Goal: Complete application form: Complete application form

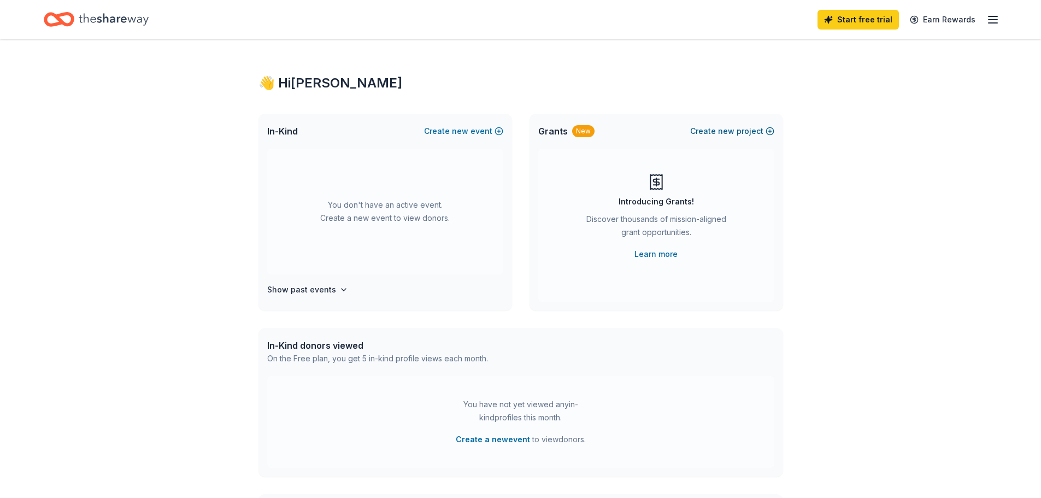
click at [729, 129] on span "new" at bounding box center [726, 131] width 16 height 13
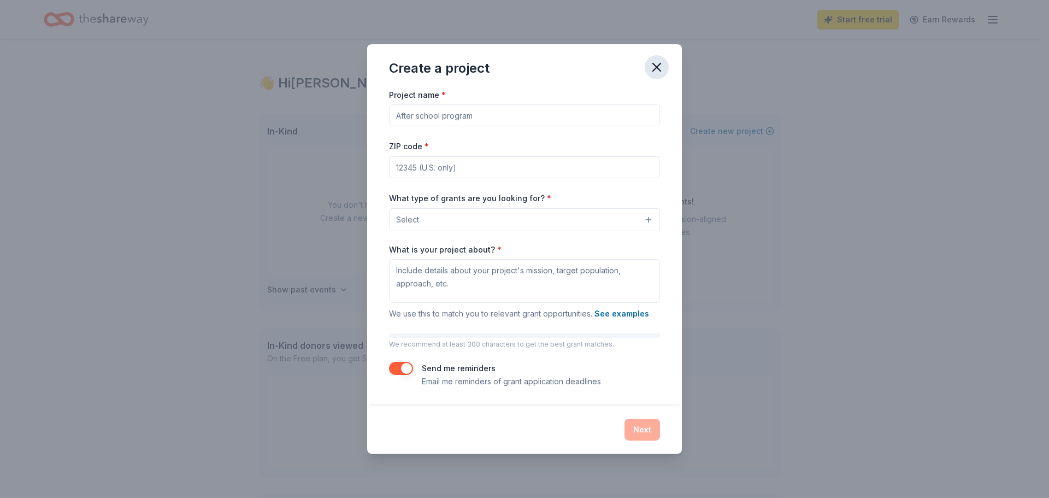
click at [660, 68] on icon "button" at bounding box center [656, 67] width 15 height 15
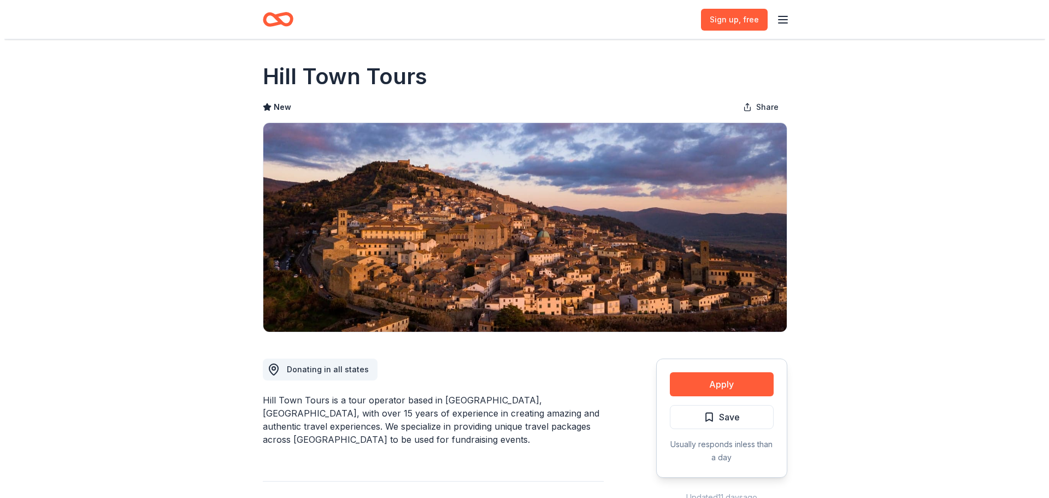
scroll to position [219, 0]
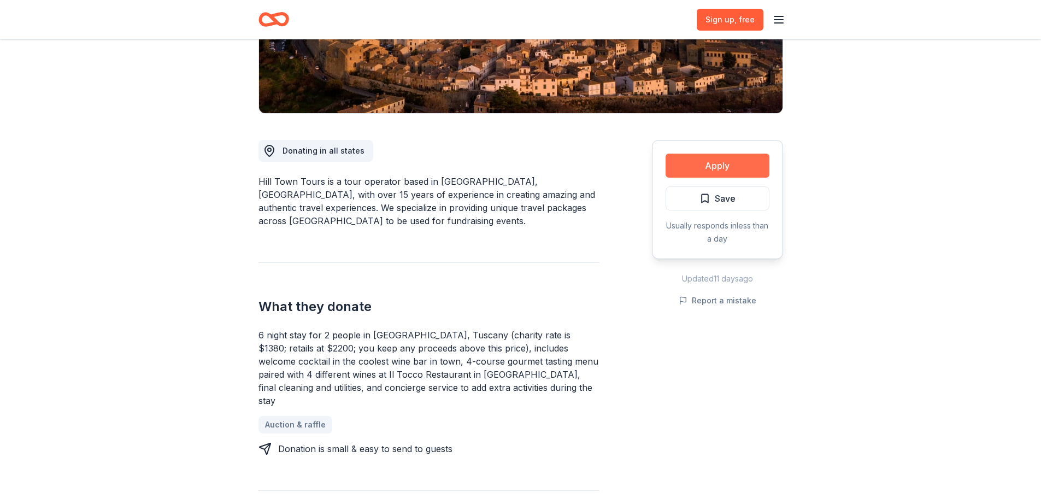
click at [717, 162] on button "Apply" at bounding box center [718, 166] width 104 height 24
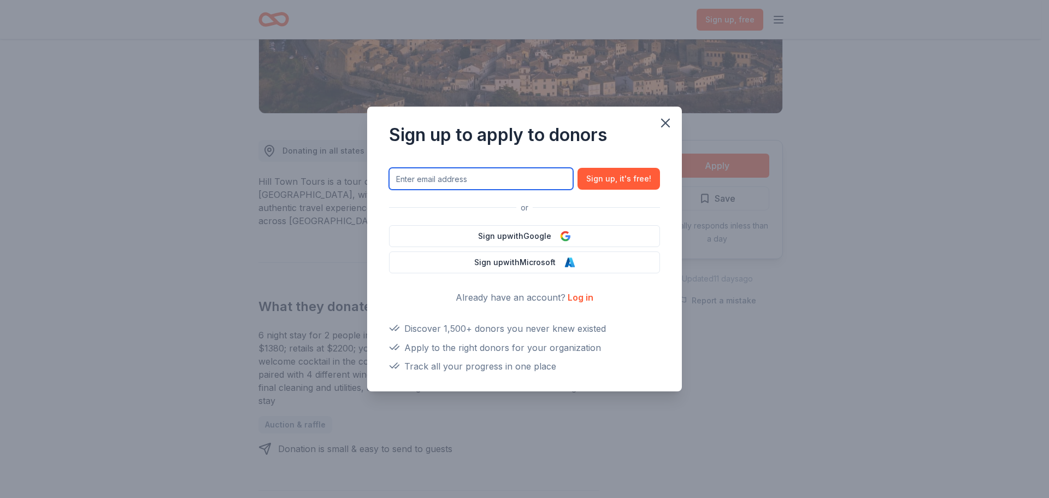
click at [430, 185] on input "text" at bounding box center [481, 179] width 184 height 22
click at [582, 299] on link "Log in" at bounding box center [581, 297] width 26 height 11
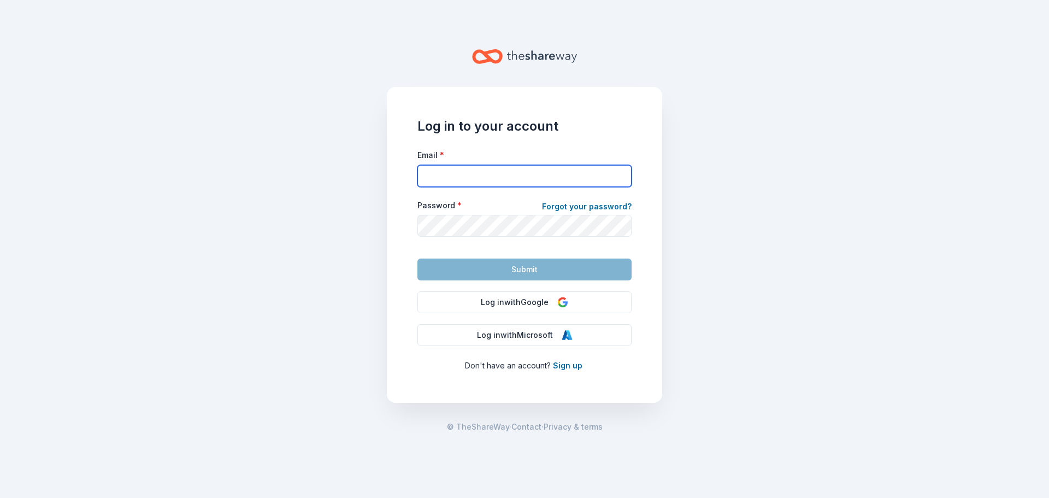
click at [436, 177] on input "Email *" at bounding box center [525, 176] width 214 height 22
type input "[EMAIL_ADDRESS][DOMAIN_NAME]"
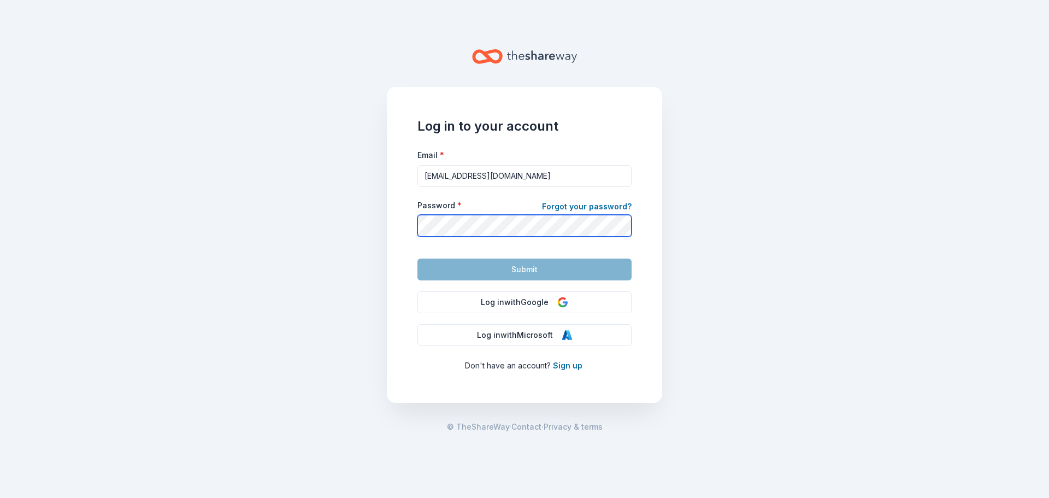
click at [0, 497] on com-1password-button at bounding box center [0, 498] width 0 height 0
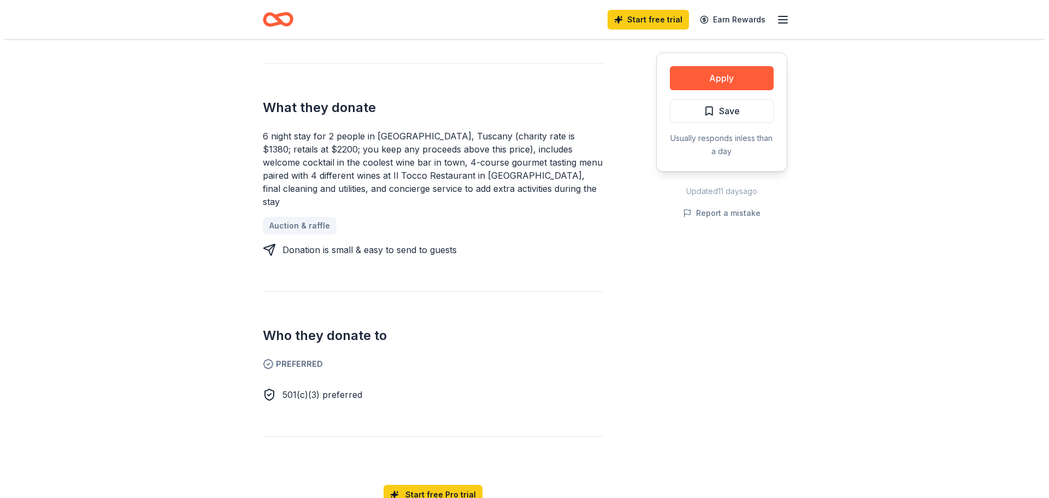
scroll to position [273, 0]
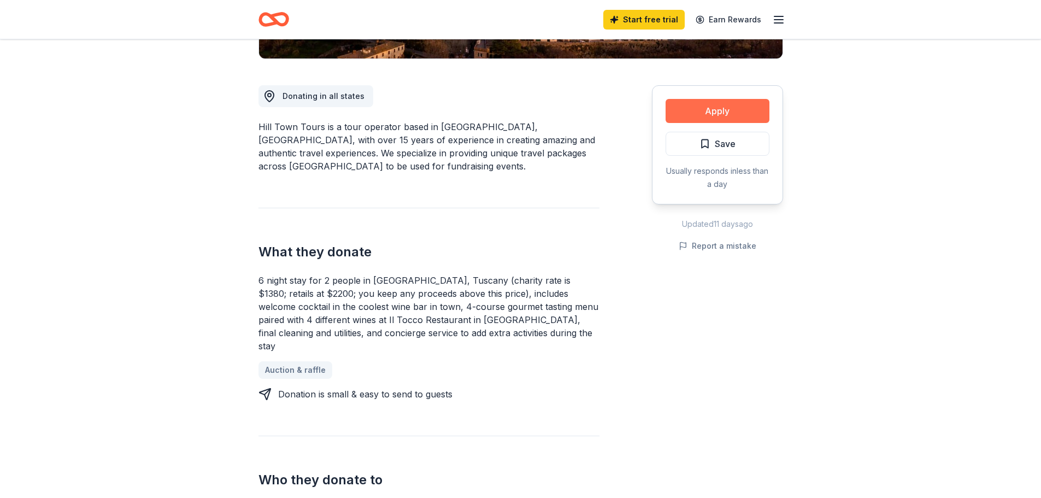
click at [725, 107] on button "Apply" at bounding box center [718, 111] width 104 height 24
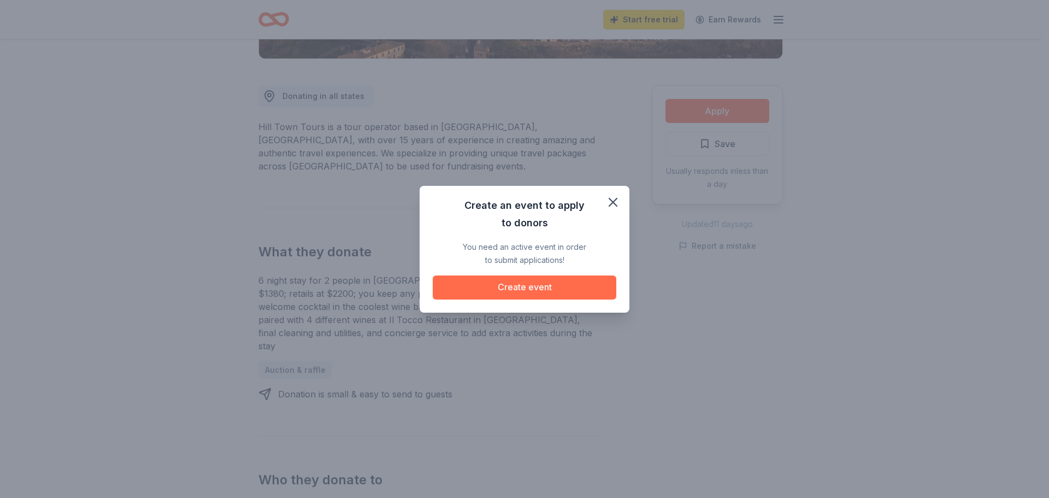
click at [556, 283] on button "Create event" at bounding box center [525, 287] width 184 height 24
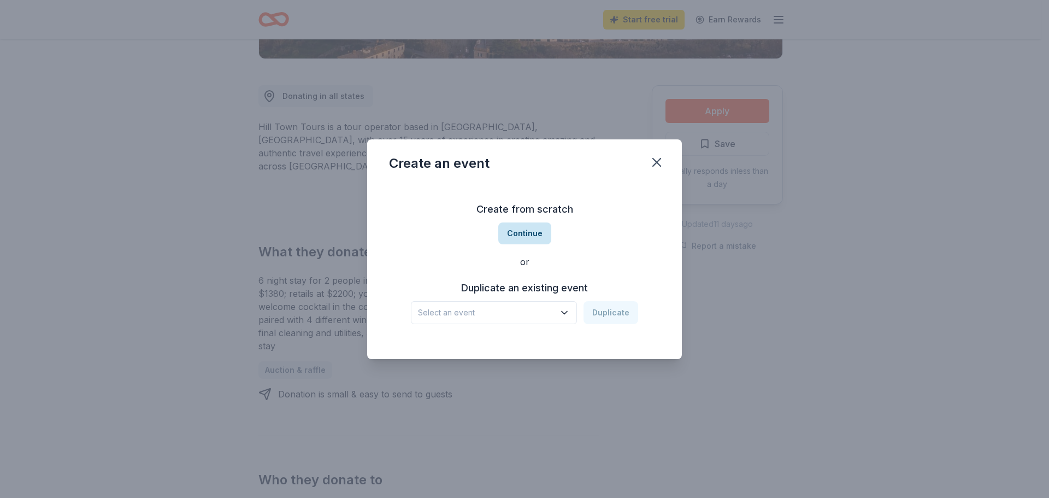
click at [529, 237] on button "Continue" at bounding box center [524, 233] width 53 height 22
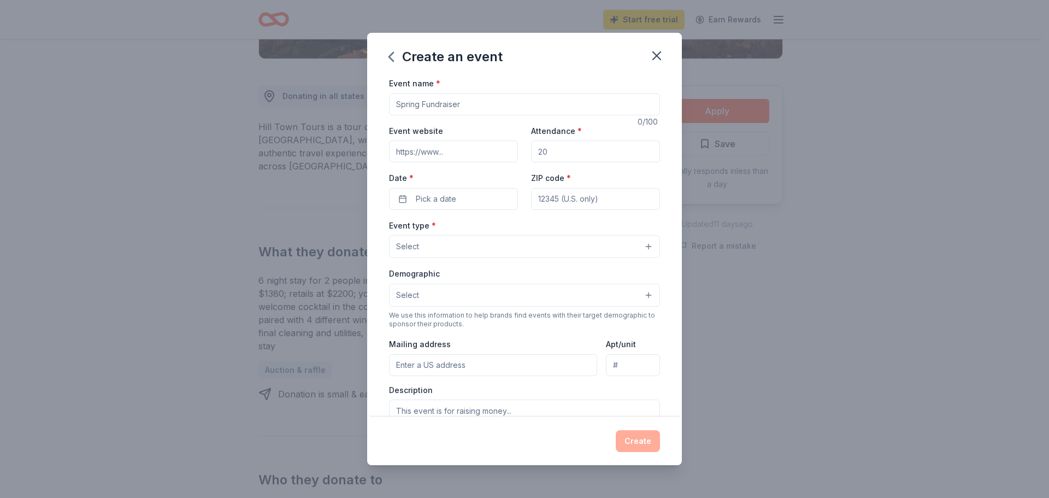
click at [457, 105] on input "Event name *" at bounding box center [524, 104] width 271 height 22
type input "The Bash"
click at [451, 156] on input "Event website" at bounding box center [453, 151] width 129 height 22
type input "[URL][DOMAIN_NAME]"
click at [572, 158] on input "Attendance *" at bounding box center [595, 151] width 129 height 22
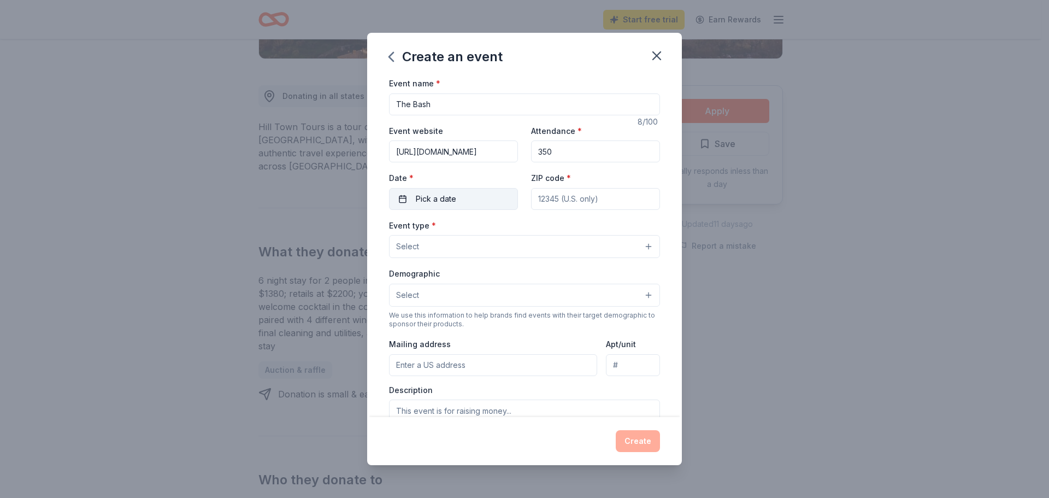
type input "350"
click at [439, 203] on span "Pick a date" at bounding box center [436, 198] width 40 height 13
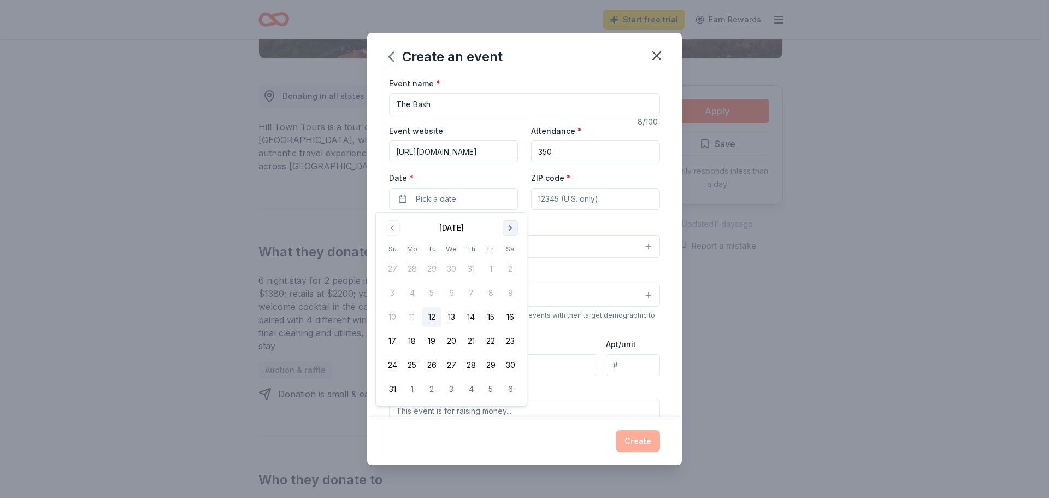
click at [507, 228] on button "Go to next month" at bounding box center [510, 227] width 15 height 15
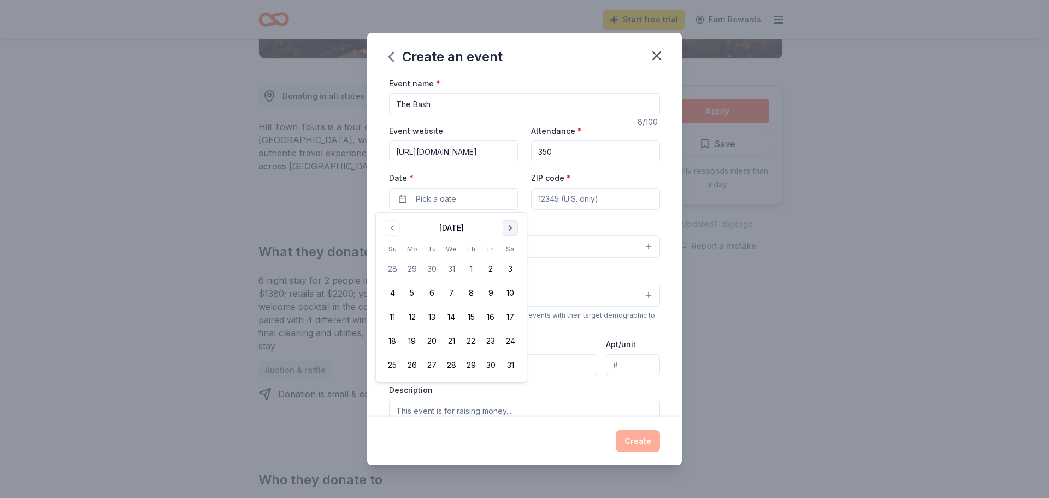
click at [507, 228] on button "Go to next month" at bounding box center [510, 227] width 15 height 15
click at [396, 230] on button "Go to previous month" at bounding box center [392, 227] width 15 height 15
click at [515, 365] on button "31" at bounding box center [511, 365] width 20 height 20
click at [508, 367] on button "31" at bounding box center [511, 365] width 20 height 20
click at [513, 365] on button "31" at bounding box center [511, 365] width 20 height 20
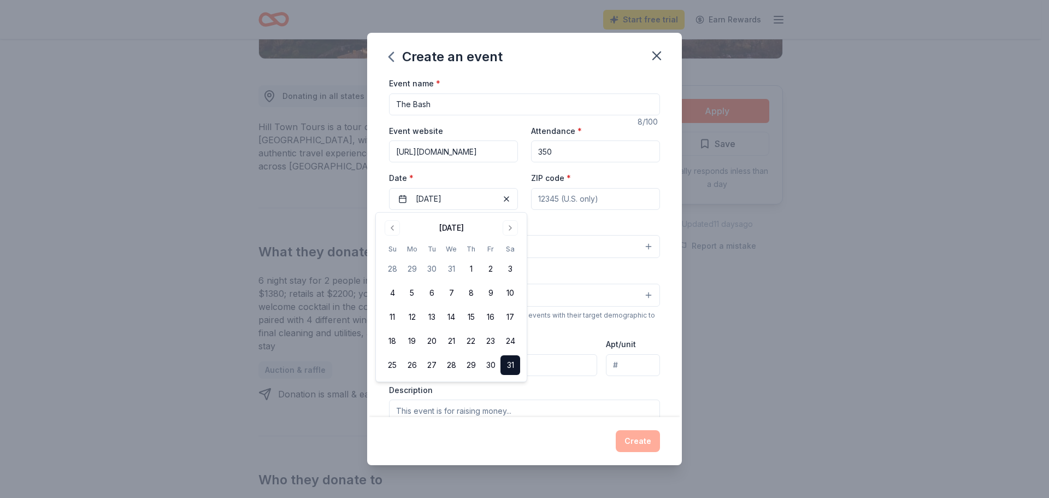
click at [599, 199] on input "ZIP code *" at bounding box center [595, 199] width 129 height 22
type input "33446"
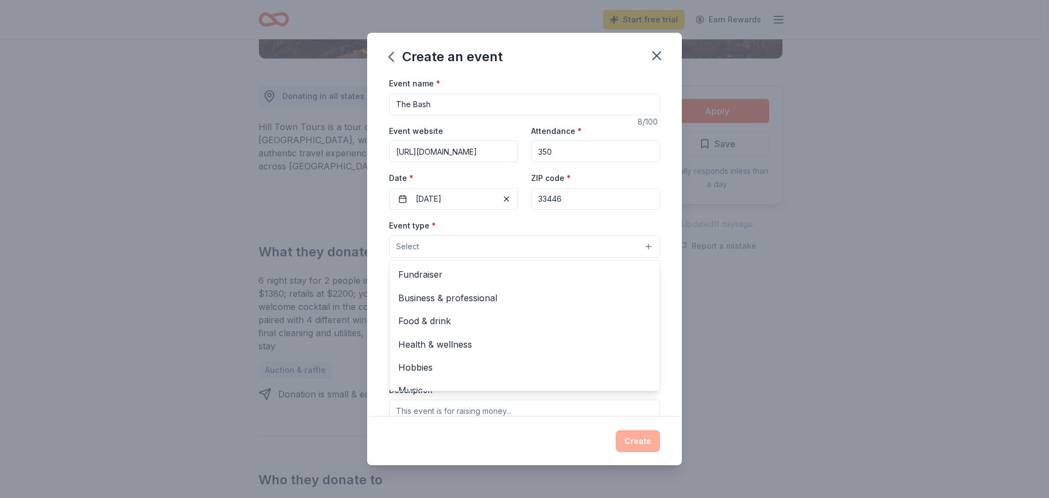
click at [586, 250] on button "Select" at bounding box center [524, 246] width 271 height 23
click at [481, 273] on span "Fundraiser" at bounding box center [524, 274] width 253 height 14
click at [662, 267] on div "Event name * The Bash 8 /100 Event website [URL][DOMAIN_NAME] Attendance * 350 …" at bounding box center [524, 247] width 315 height 341
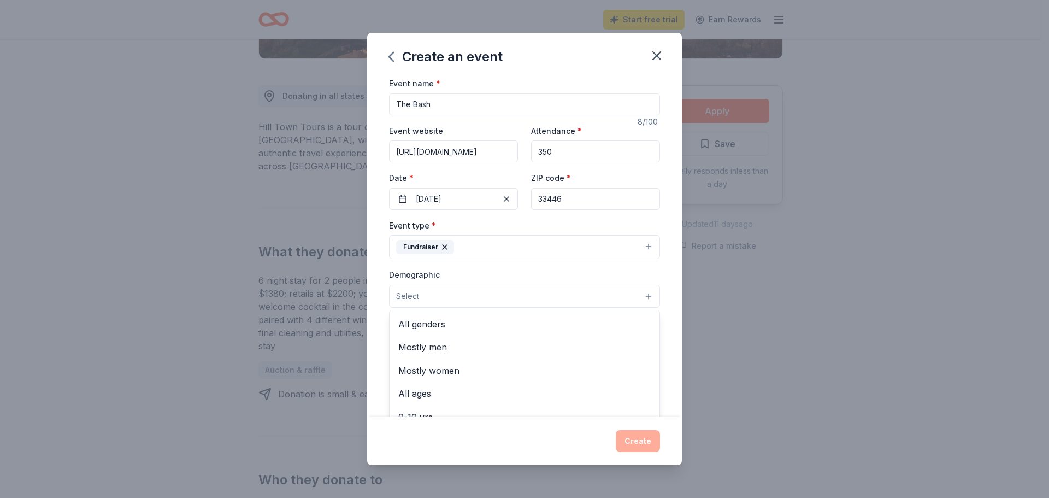
click at [627, 300] on button "Select" at bounding box center [524, 296] width 271 height 23
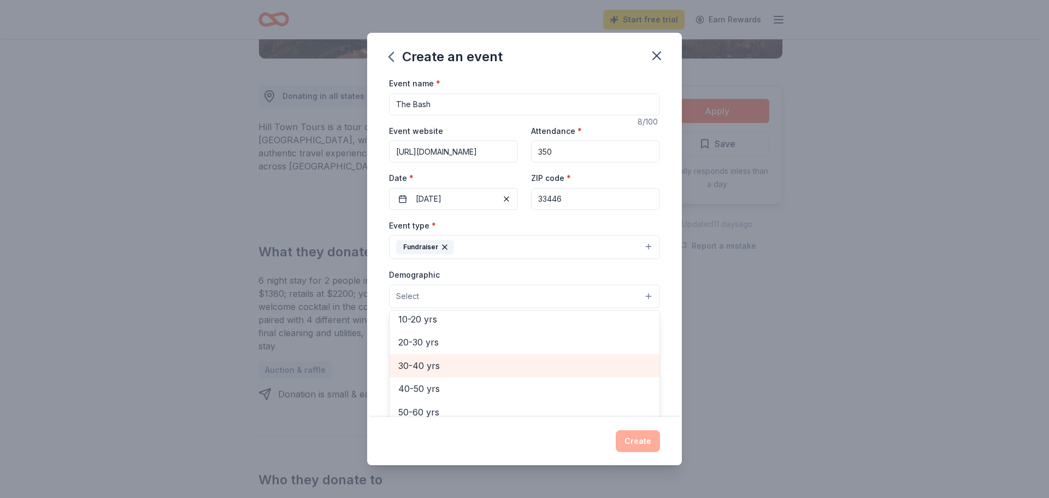
click at [445, 368] on span "30-40 yrs" at bounding box center [524, 366] width 253 height 14
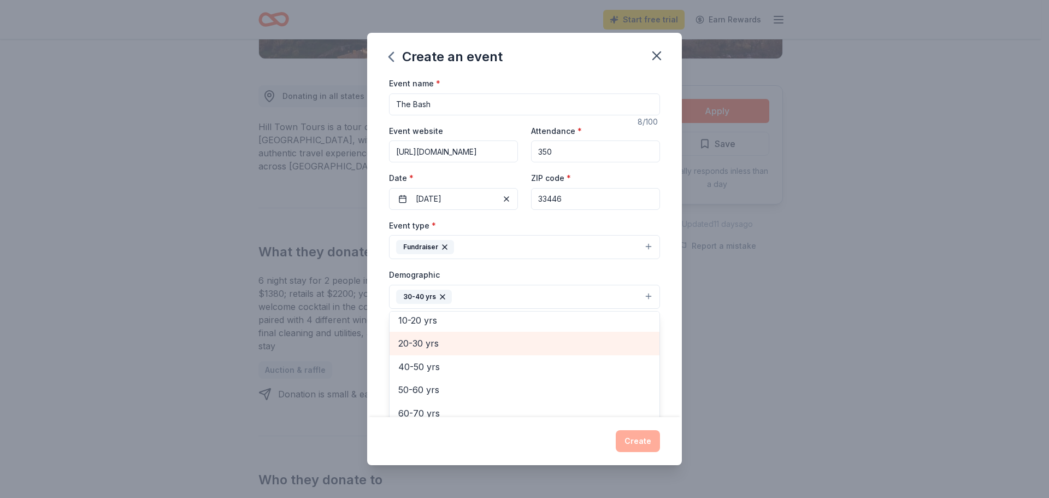
click at [439, 343] on span "20-30 yrs" at bounding box center [524, 343] width 253 height 14
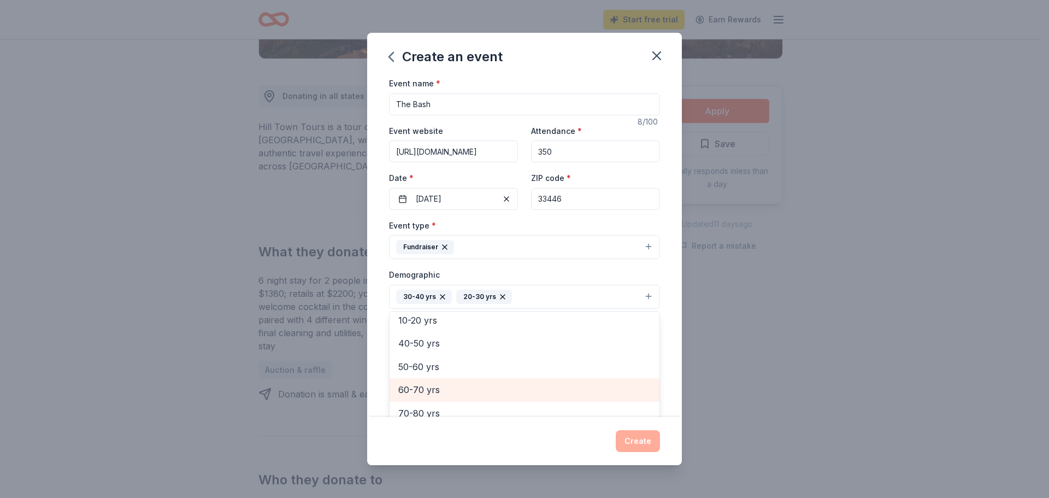
click at [442, 388] on span "60-70 yrs" at bounding box center [524, 390] width 253 height 14
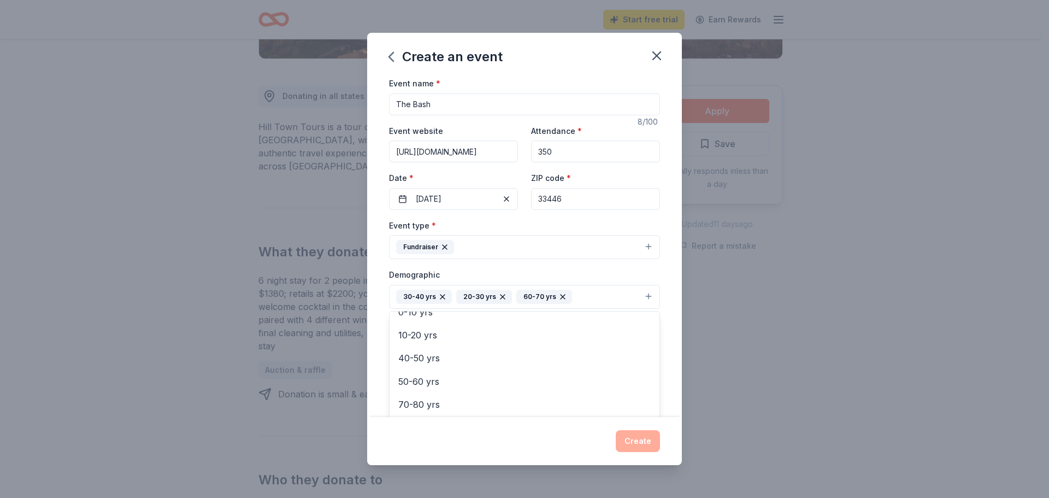
click at [669, 358] on div "Event name * The Bash 8 /100 Event website [URL][DOMAIN_NAME] Attendance * 350 …" at bounding box center [524, 247] width 315 height 341
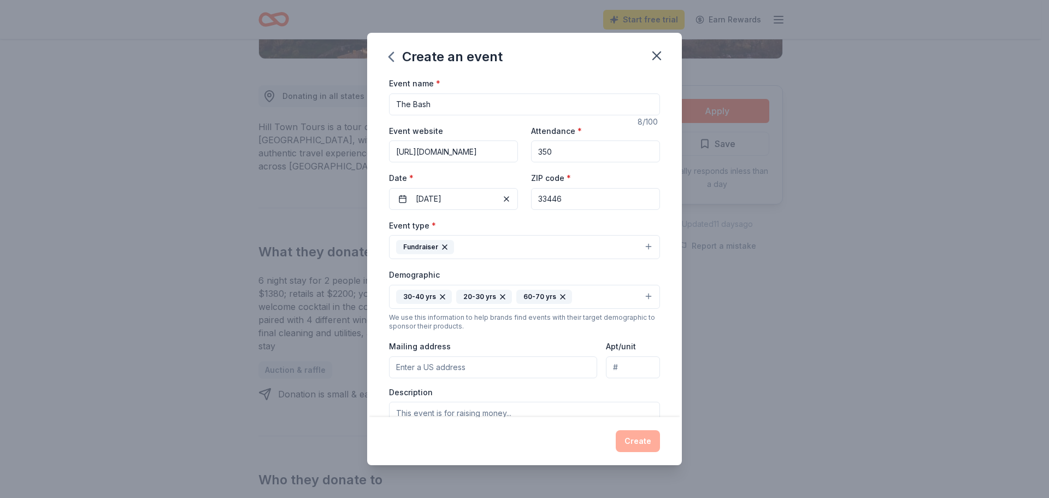
click at [468, 366] on input "Mailing address" at bounding box center [493, 367] width 208 height 22
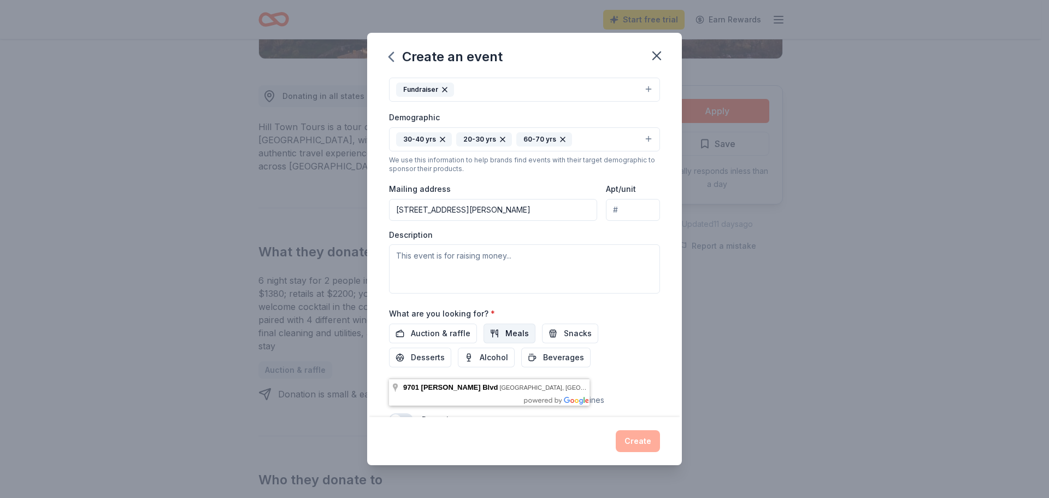
scroll to position [164, 0]
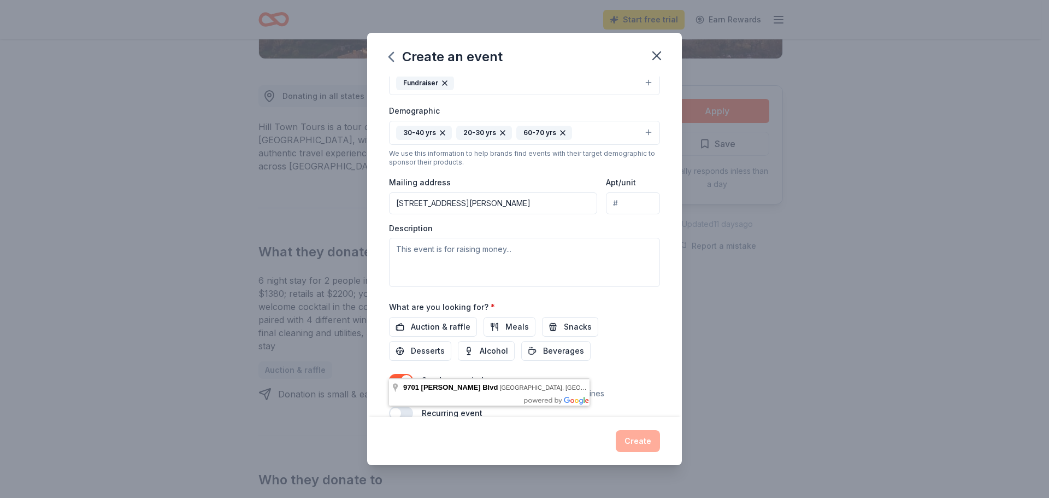
type input "[STREET_ADDRESS][PERSON_NAME]"
click at [420, 252] on textarea at bounding box center [524, 262] width 271 height 49
click at [433, 328] on span "Auction & raffle" at bounding box center [441, 326] width 60 height 13
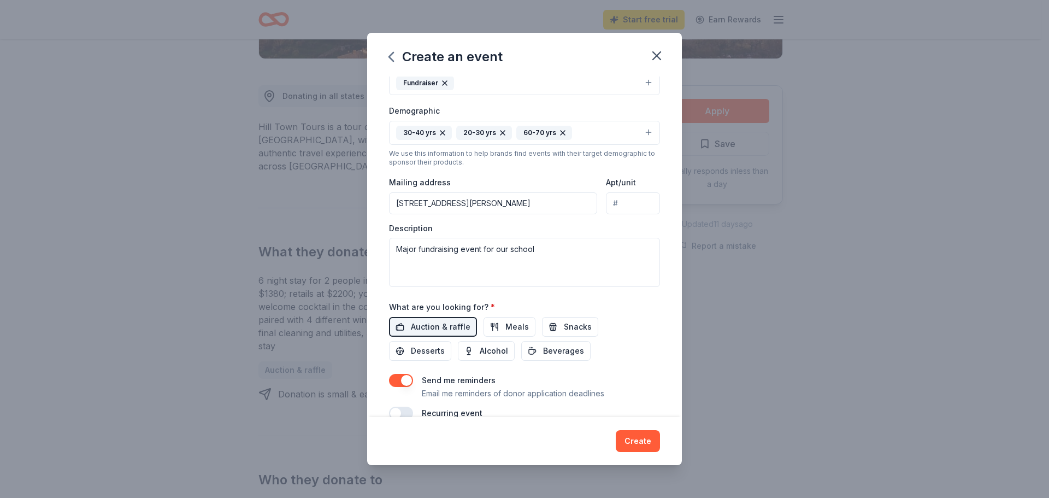
scroll to position [184, 0]
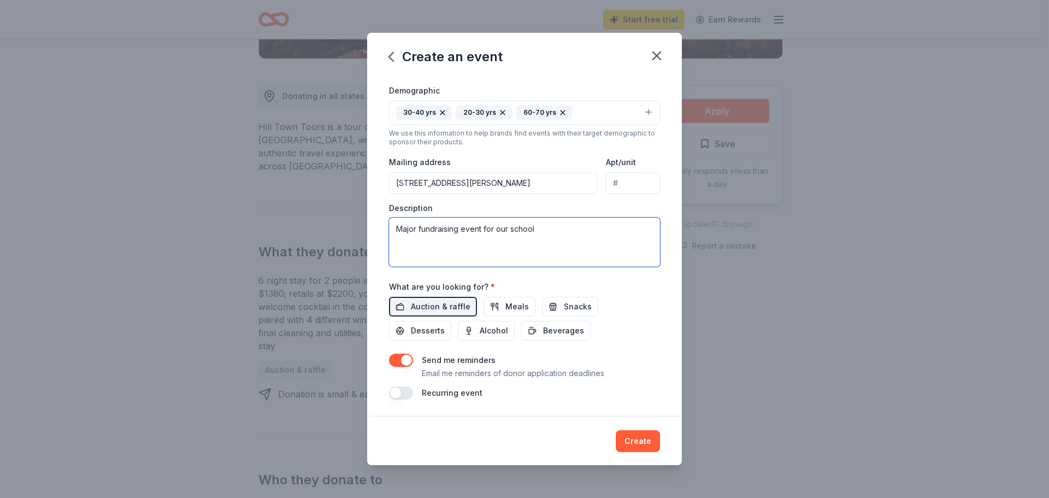
click at [535, 230] on textarea "Major fundraising event for our school" at bounding box center [524, 242] width 271 height 49
click at [510, 228] on textarea "Major fundraising event for our school" at bounding box center [524, 242] width 271 height 49
click at [631, 230] on textarea "Major fundraising event for our not-for-profit private K-12 school" at bounding box center [524, 242] width 271 height 49
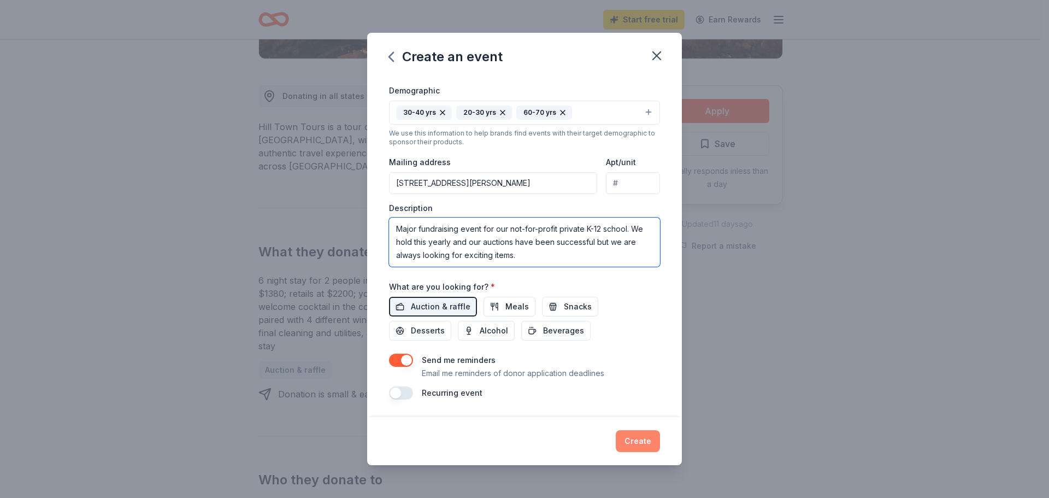
type textarea "Major fundraising event for our not-for-profit private K-12 school. We hold thi…"
click at [637, 437] on button "Create" at bounding box center [638, 441] width 44 height 22
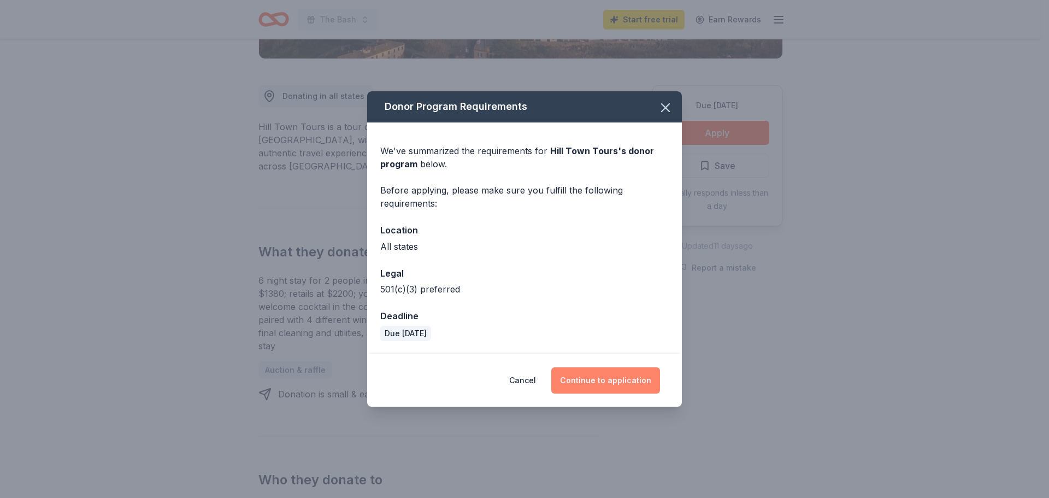
click at [597, 379] on button "Continue to application" at bounding box center [605, 380] width 109 height 26
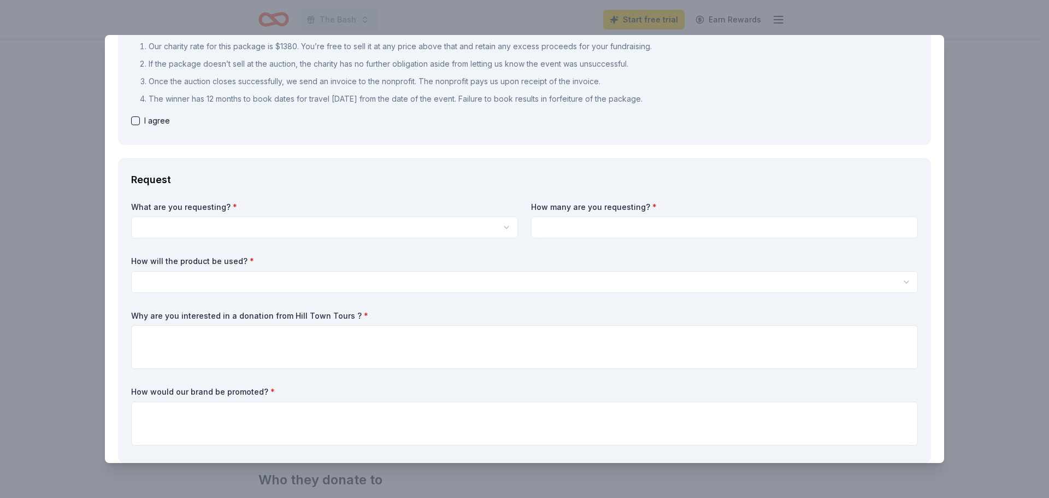
scroll to position [164, 0]
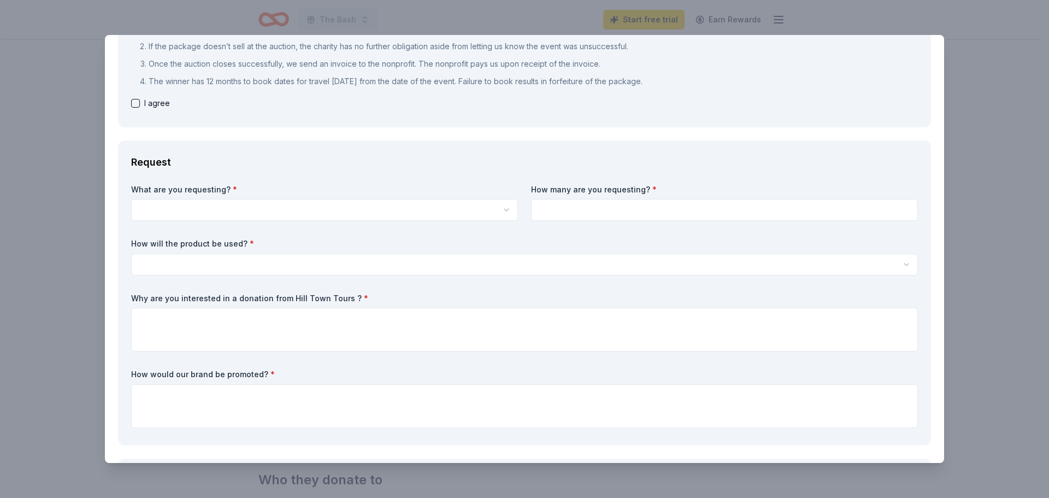
click at [748, 214] on input at bounding box center [724, 210] width 387 height 22
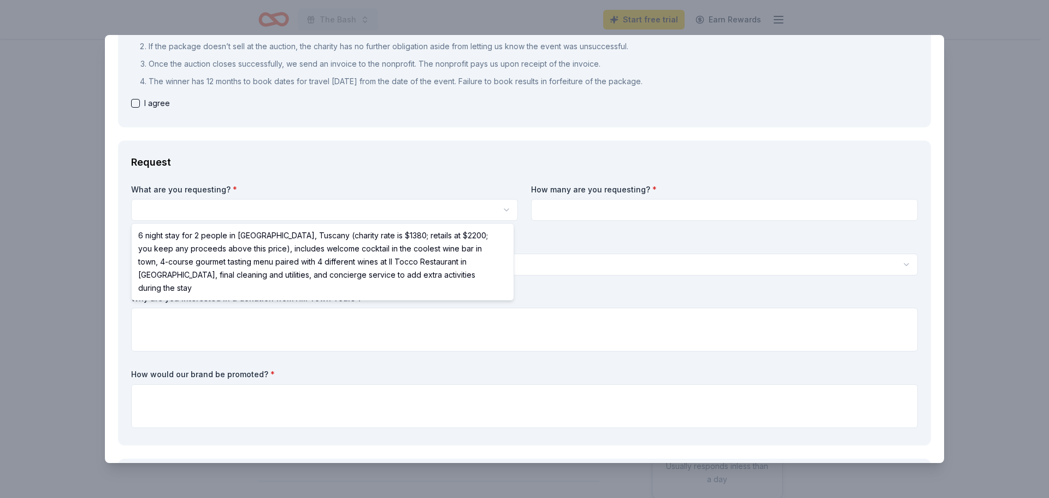
scroll to position [0, 0]
click at [213, 210] on html "The Bash Start free trial Earn Rewards Due [DATE] Share Hill Town Tours New Sha…" at bounding box center [524, 249] width 1049 height 498
select select "6 night stay for 2 people in [GEOGRAPHIC_DATA], Tuscany (charity rate is $1380;…"
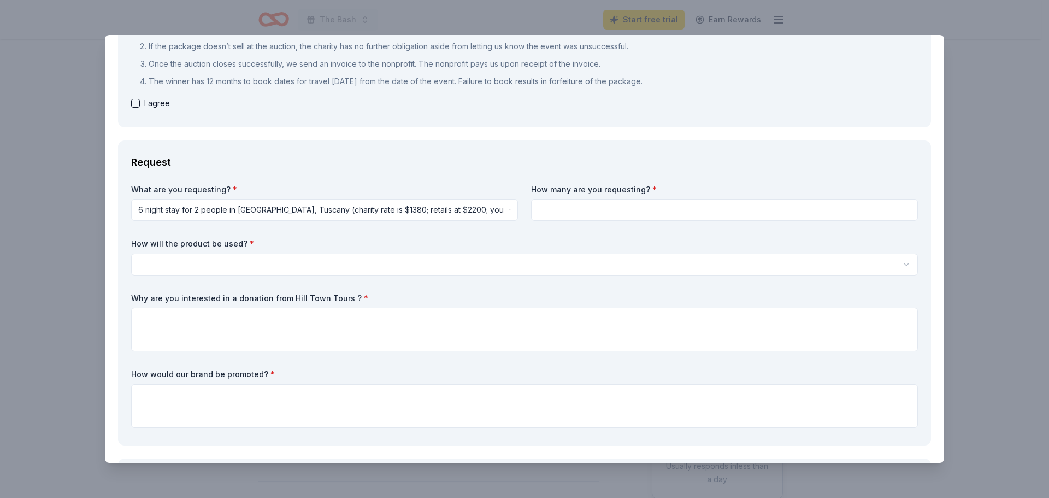
click at [559, 201] on input at bounding box center [724, 210] width 387 height 22
type input "1"
click at [175, 267] on html "The Bash Start free trial Earn Rewards Due [DATE] Share Hill Town Tours New Sha…" at bounding box center [524, 249] width 1049 height 498
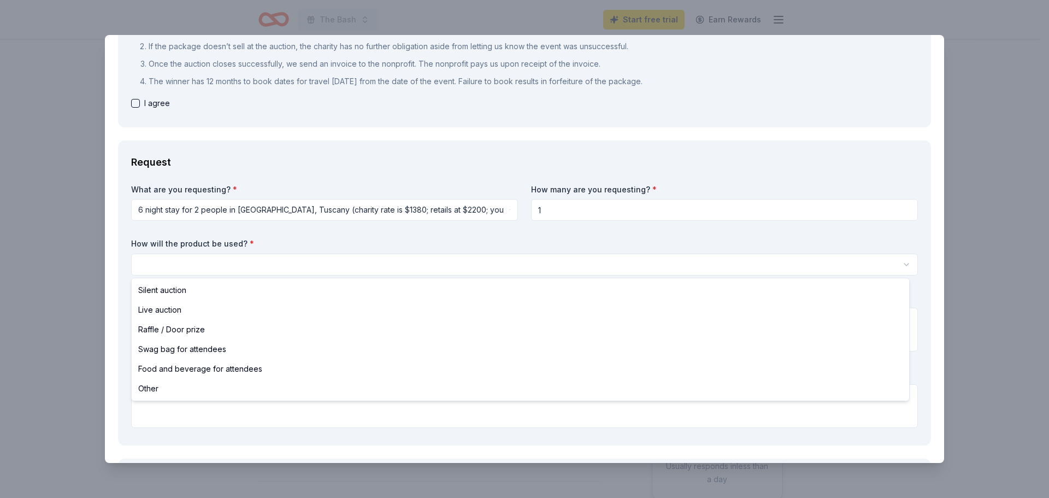
select select "silentAuction"
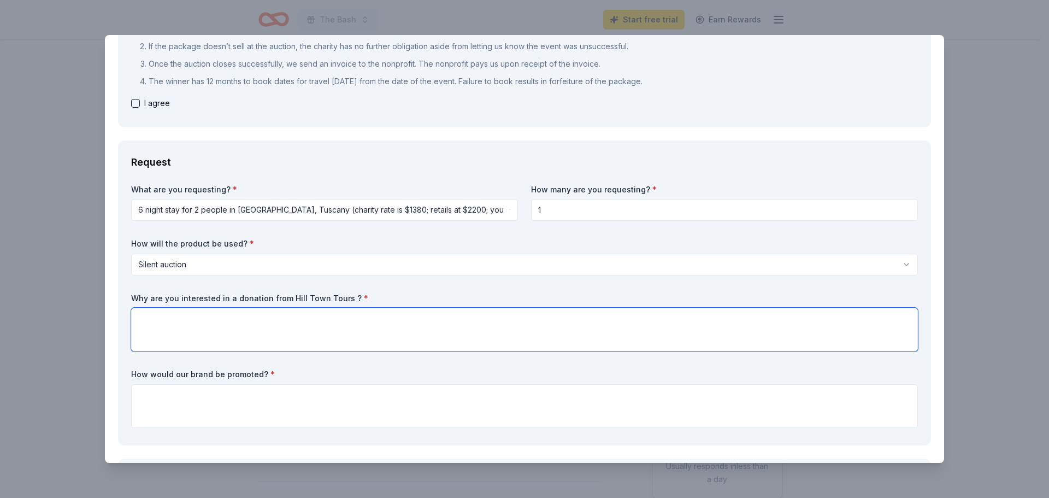
click at [187, 320] on textarea at bounding box center [524, 330] width 787 height 44
drag, startPoint x: 263, startPoint y: 318, endPoint x: 235, endPoint y: 321, distance: 28.6
click at [235, 321] on textarea "We are always looking for exciting auction items, to keep the auction exciting" at bounding box center [524, 330] width 787 height 44
click at [407, 319] on textarea "We are always looking for new auction items, to keep the auction exciting" at bounding box center [524, 330] width 787 height 44
drag, startPoint x: 528, startPoint y: 320, endPoint x: 579, endPoint y: 319, distance: 51.4
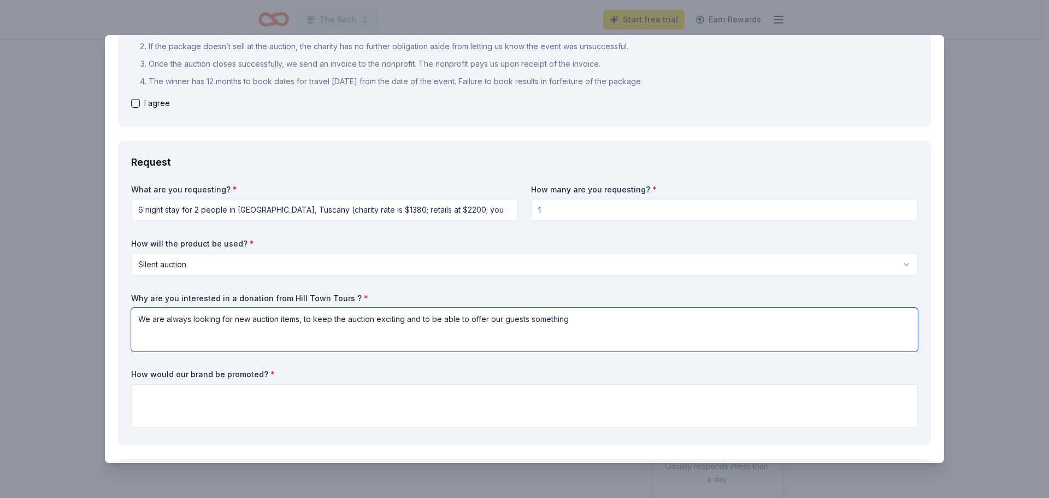
click at [579, 319] on textarea "We are always looking for new auction items, to keep the auction exciting and t…" at bounding box center [524, 330] width 787 height 44
type textarea "We are always looking for new auction items, to keep the auction exciting and t…"
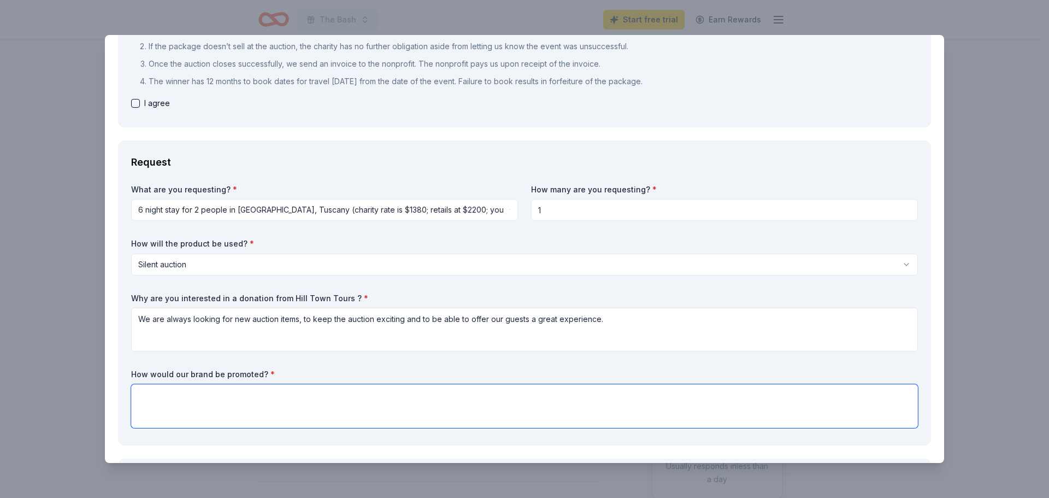
click at [215, 404] on textarea at bounding box center [524, 406] width 787 height 44
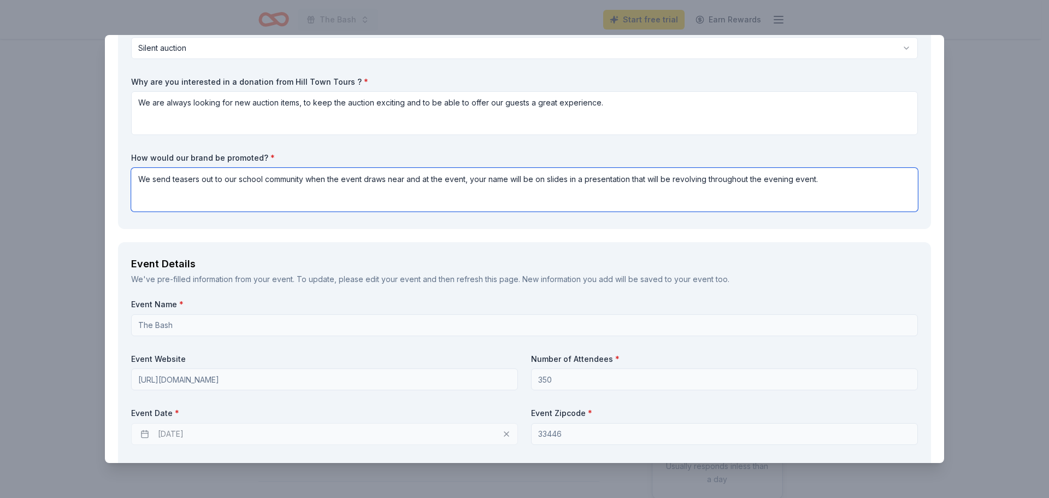
scroll to position [383, 0]
type textarea "We send teasers out to our school community when the event draws near and at th…"
click at [174, 431] on div "[DATE]" at bounding box center [324, 432] width 387 height 22
click at [151, 430] on div "[DATE]" at bounding box center [324, 432] width 387 height 22
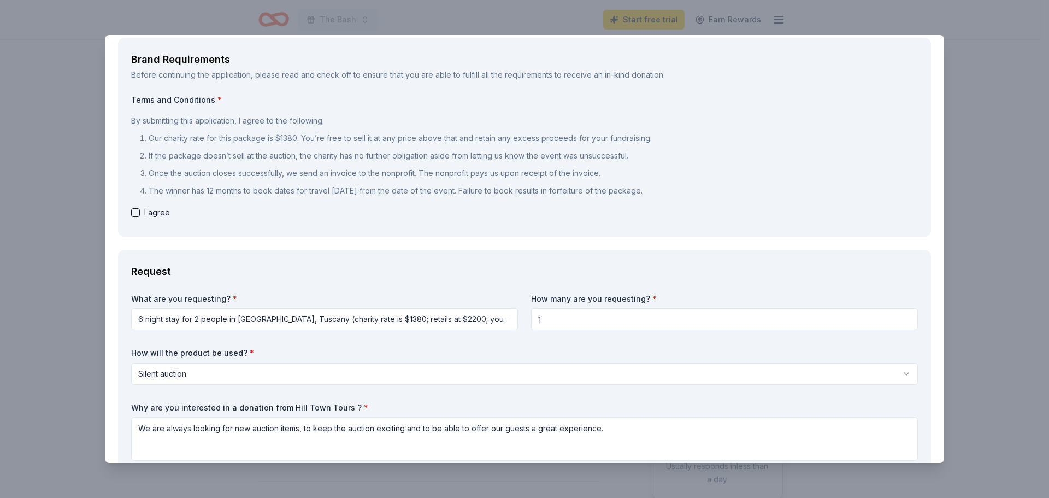
scroll to position [109, 0]
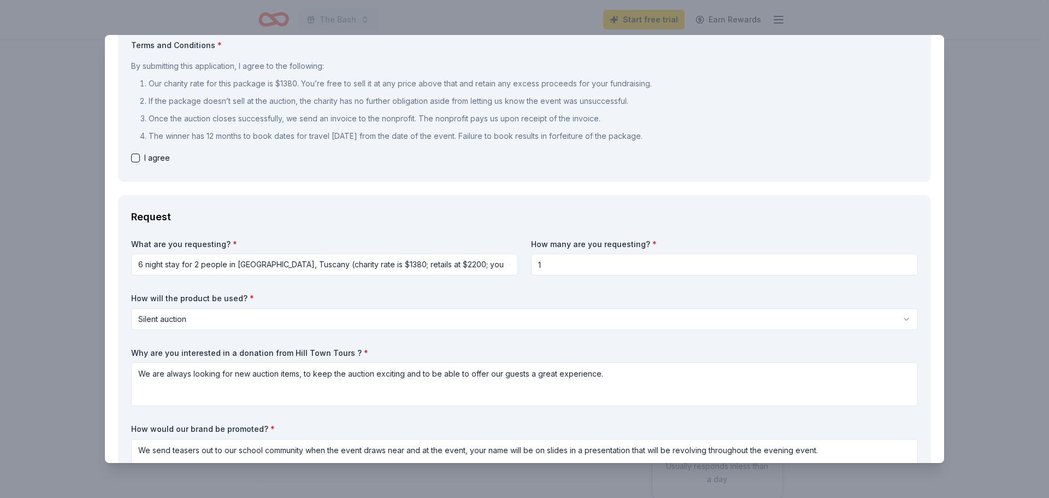
click at [133, 155] on button "button" at bounding box center [135, 158] width 9 height 9
checkbox input "true"
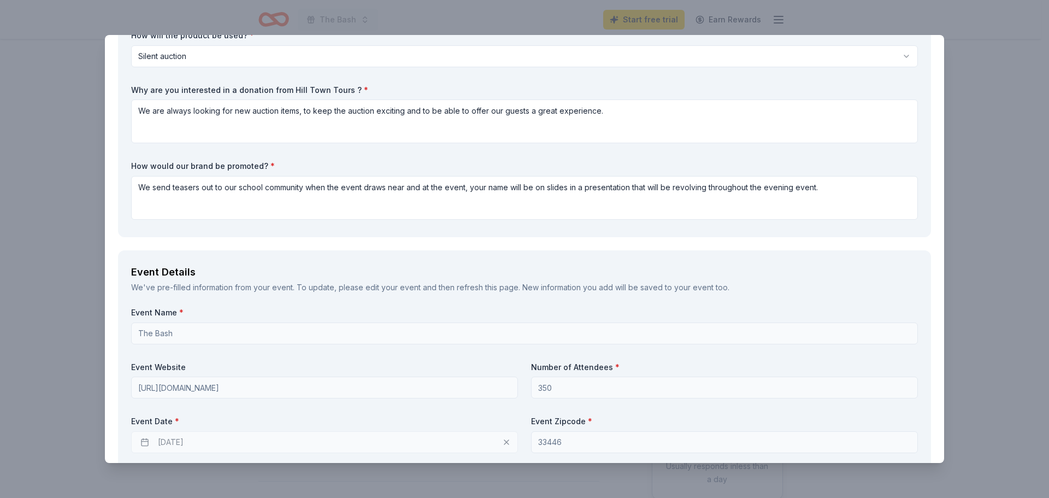
scroll to position [383, 0]
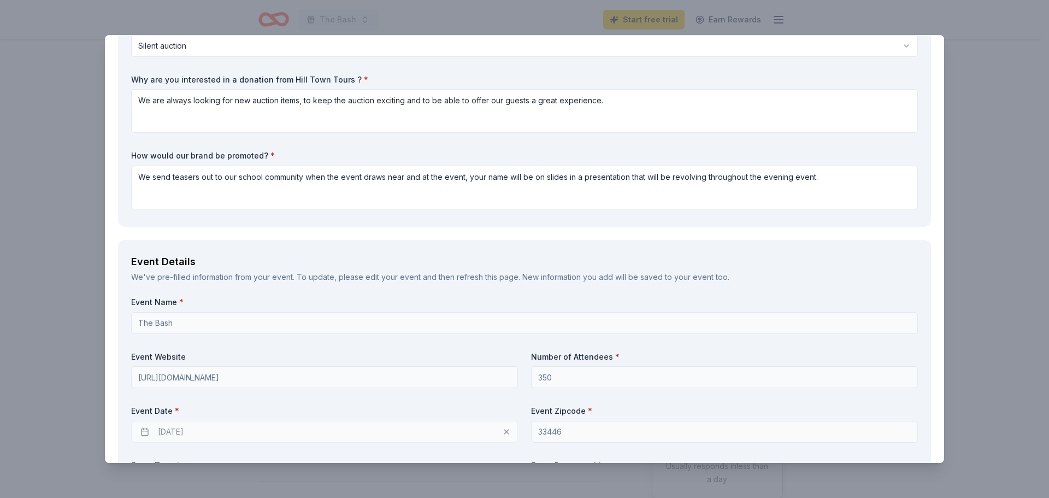
click at [185, 434] on div "[DATE]" at bounding box center [324, 432] width 387 height 22
click at [506, 432] on div "[DATE]" at bounding box center [324, 432] width 387 height 22
click at [504, 431] on div "[DATE]" at bounding box center [324, 432] width 387 height 22
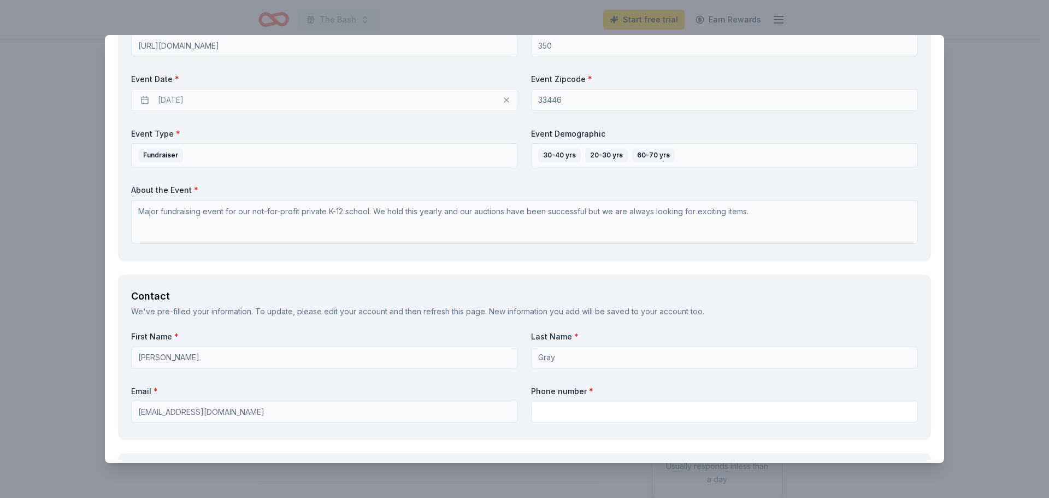
scroll to position [765, 0]
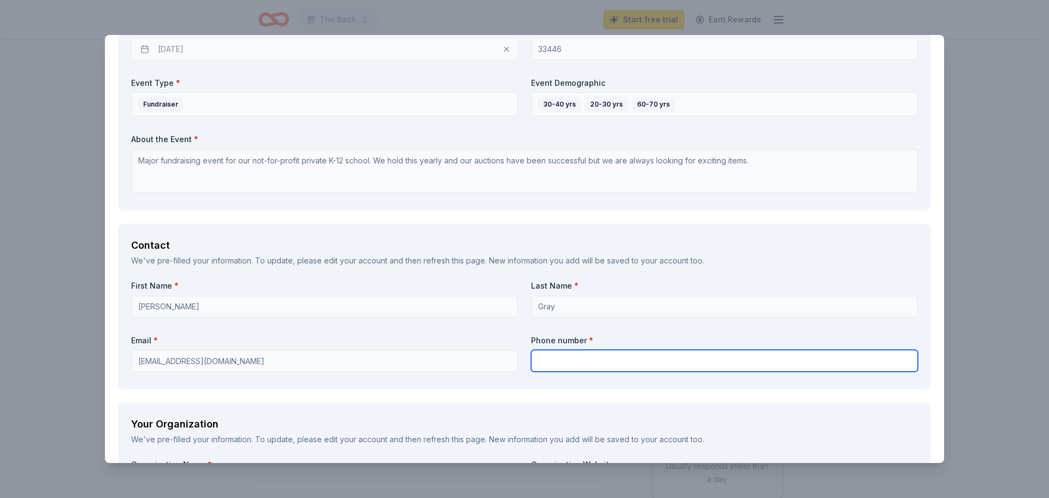
click at [545, 365] on input "text" at bounding box center [724, 361] width 387 height 22
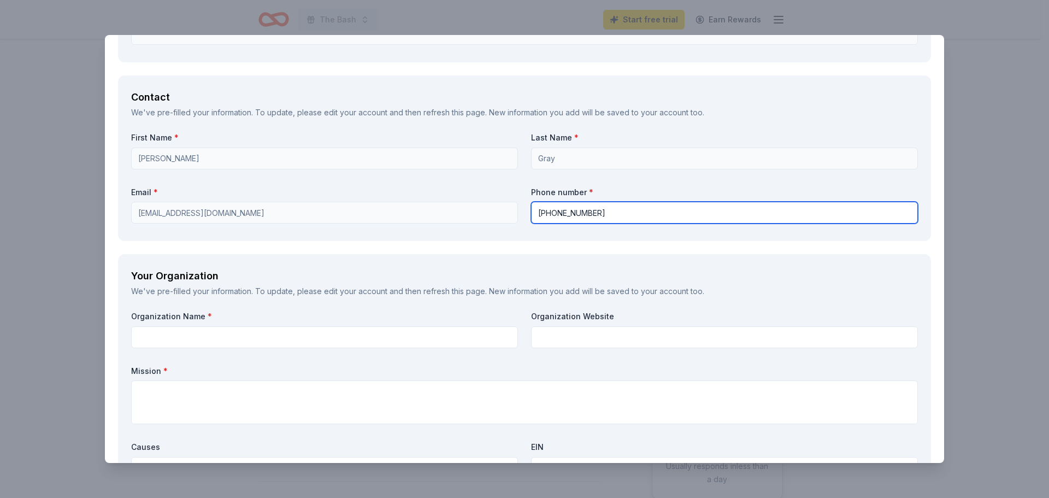
scroll to position [929, 0]
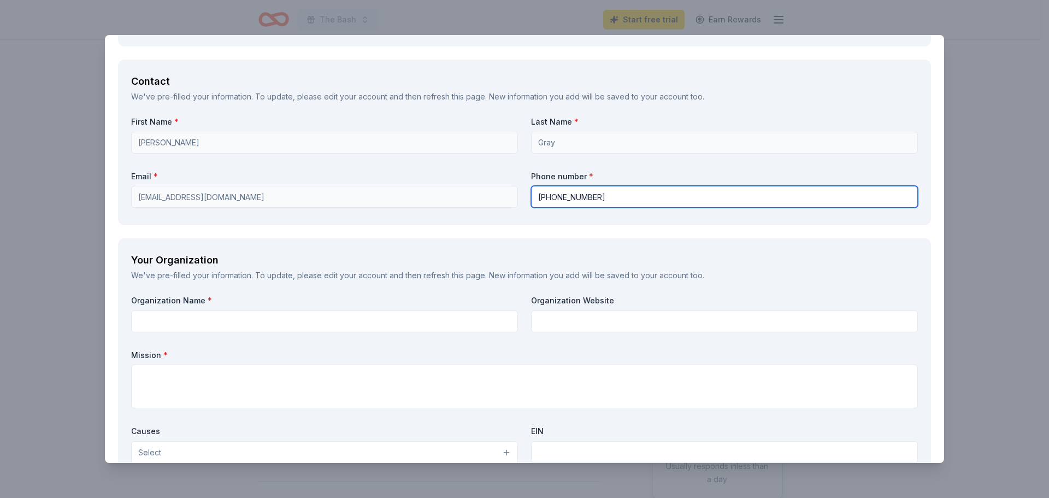
type input "[PHONE_NUMBER]"
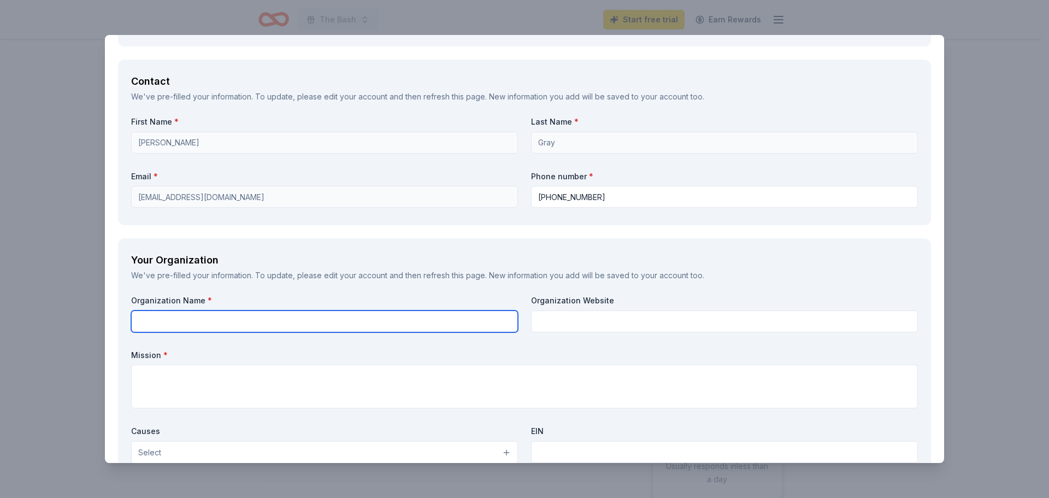
click at [232, 326] on input "text" at bounding box center [324, 321] width 387 height 22
type input "[PERSON_NAME] Jewish Academy"
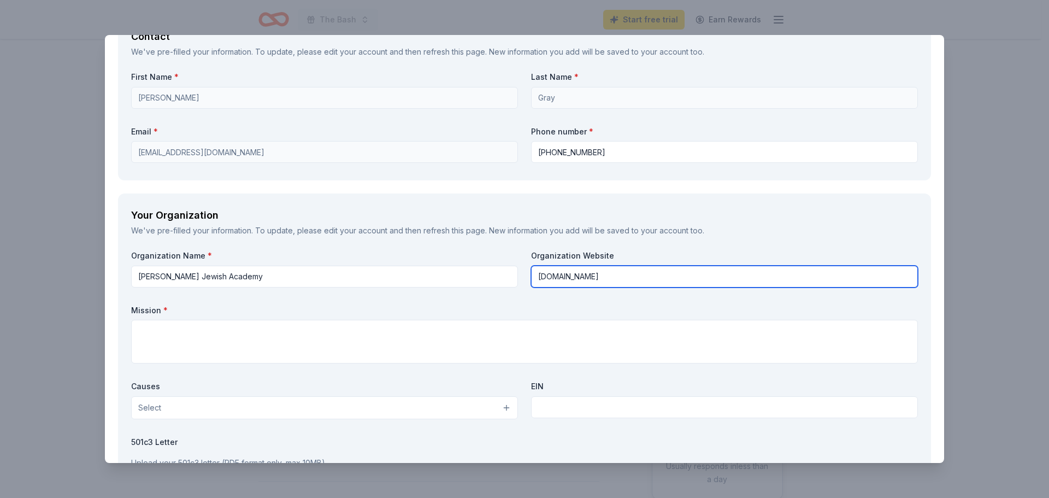
scroll to position [1038, 0]
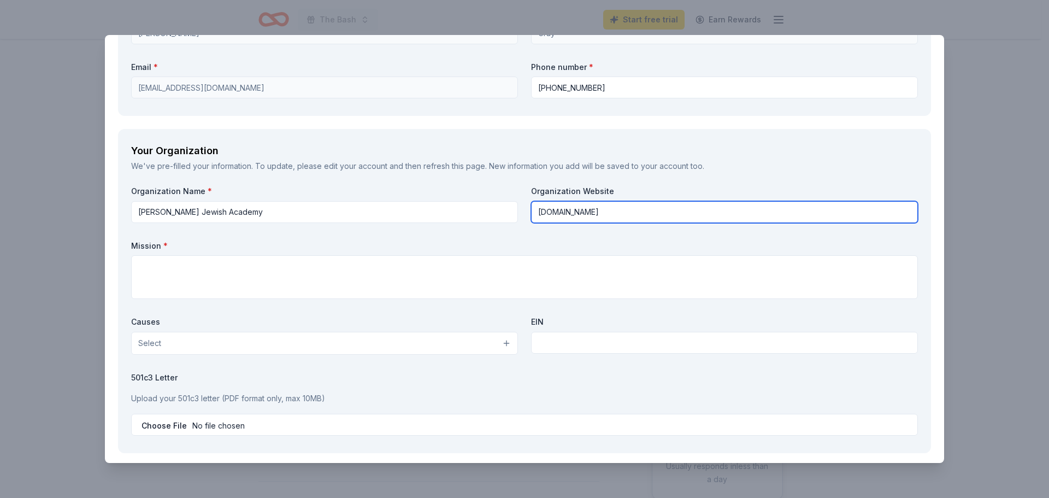
type input "[DOMAIN_NAME]"
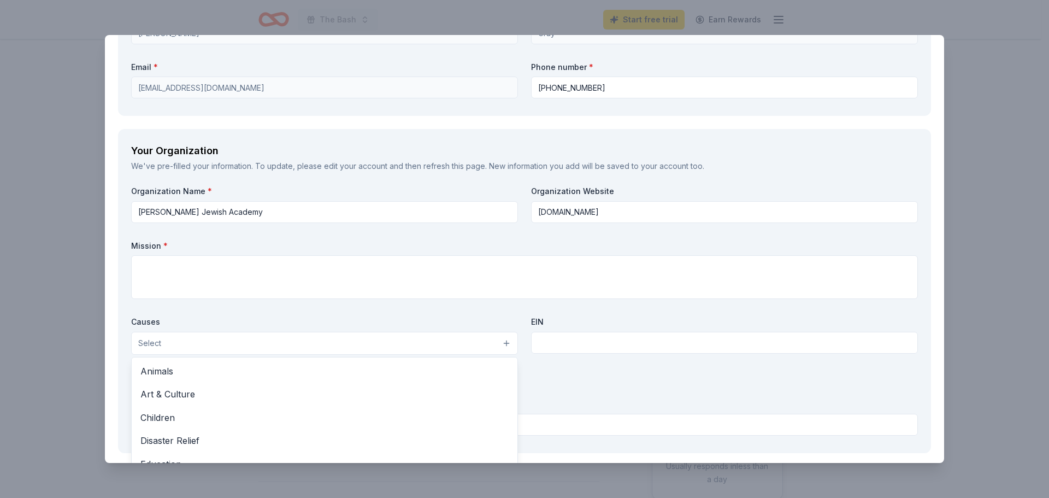
click at [496, 344] on button "Select" at bounding box center [324, 343] width 387 height 23
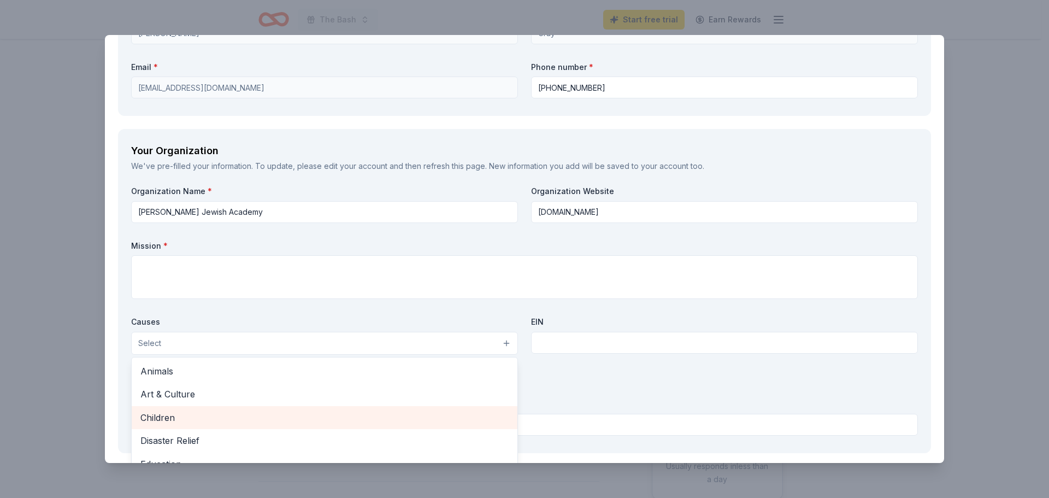
click at [248, 414] on span "Children" at bounding box center [324, 417] width 368 height 14
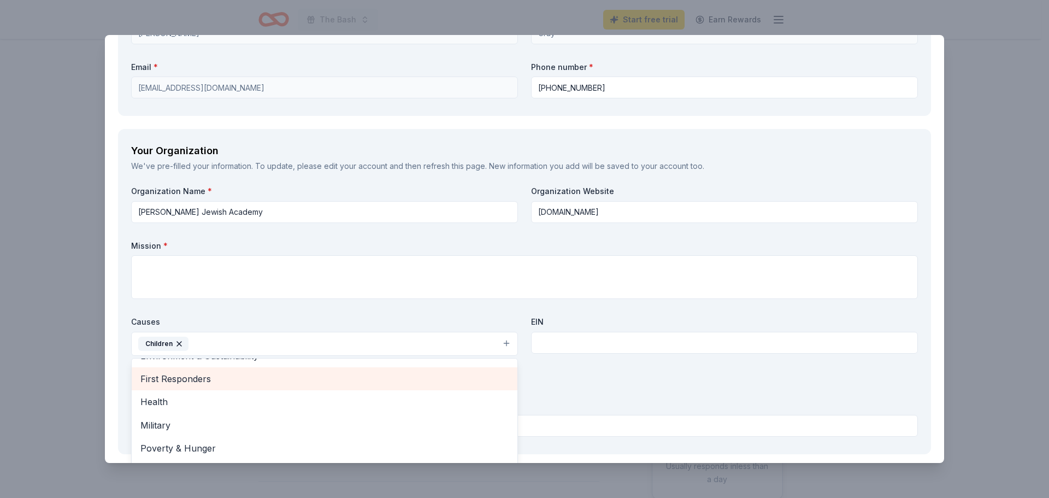
scroll to position [55, 0]
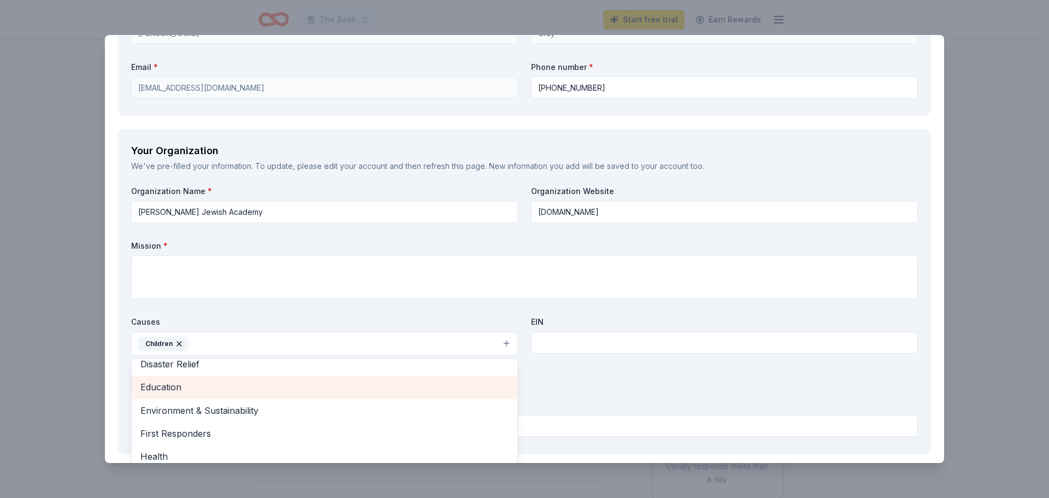
click at [209, 389] on span "Education" at bounding box center [324, 387] width 368 height 14
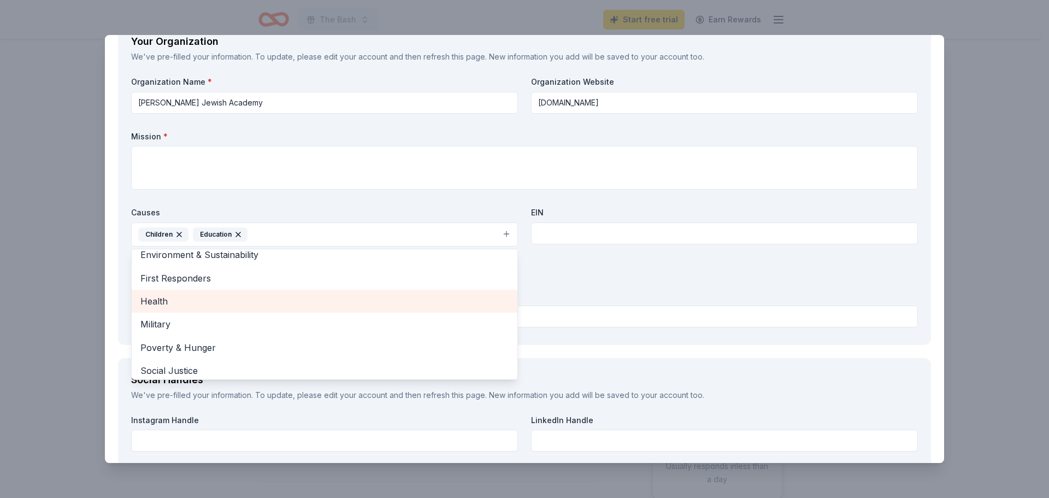
scroll to position [51, 0]
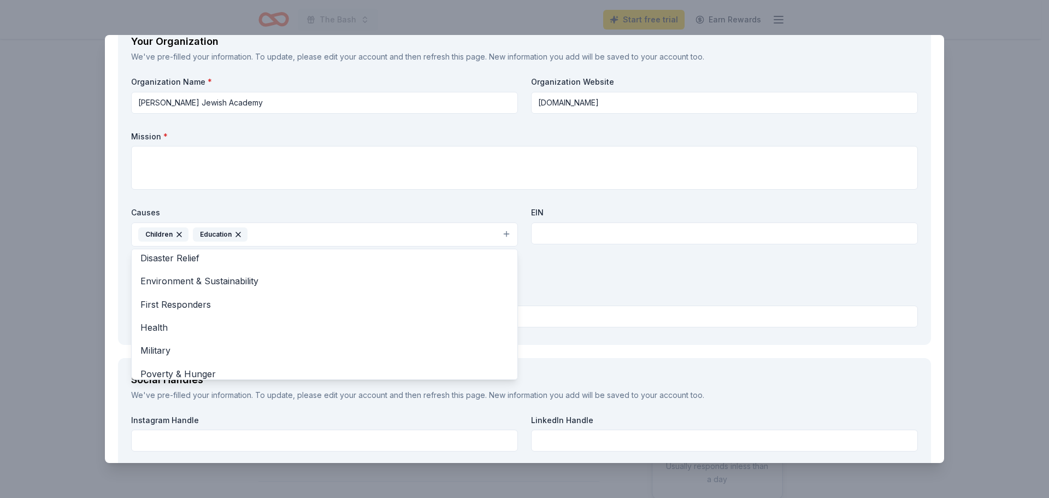
click at [460, 210] on div "Causes Children Education Animals Art & Culture Disaster Relief Environment & S…" at bounding box center [324, 226] width 387 height 39
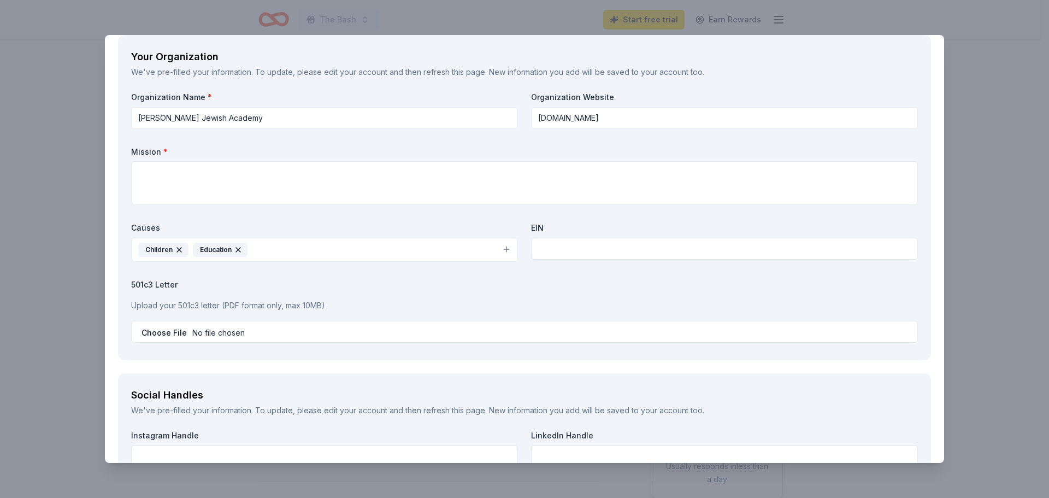
scroll to position [1093, 0]
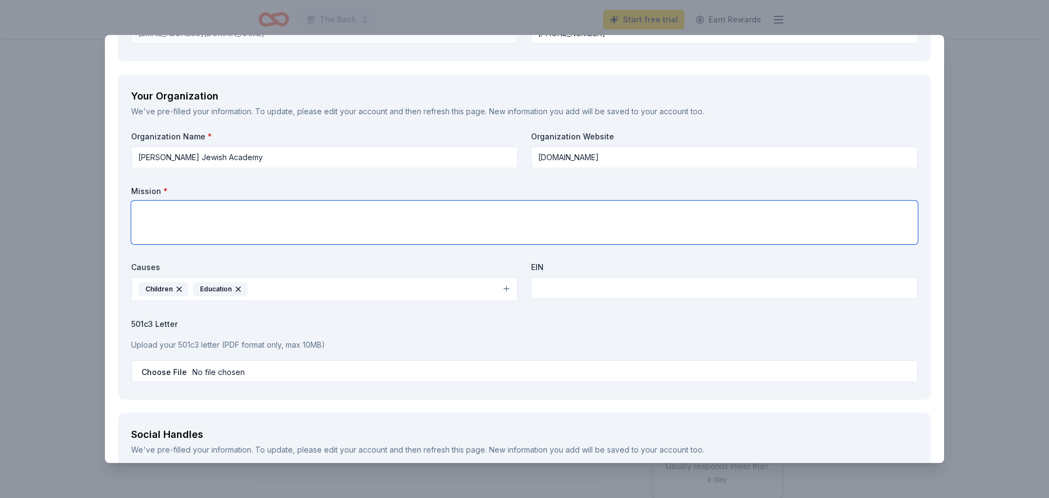
click at [151, 210] on textarea at bounding box center [524, 223] width 787 height 44
paste textarea "Mission We are an exceptional college preparatory K-12 [DEMOGRAPHIC_DATA] day s…"
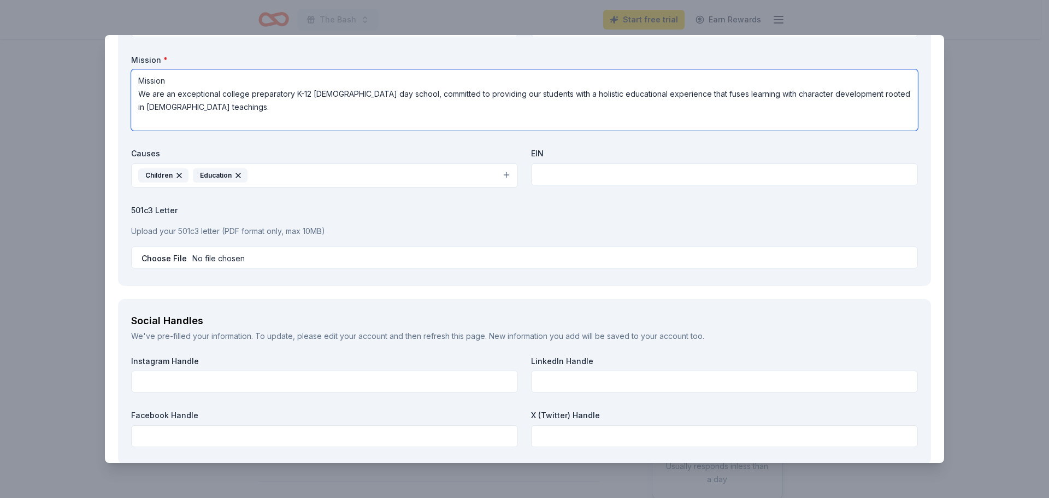
scroll to position [1088, 0]
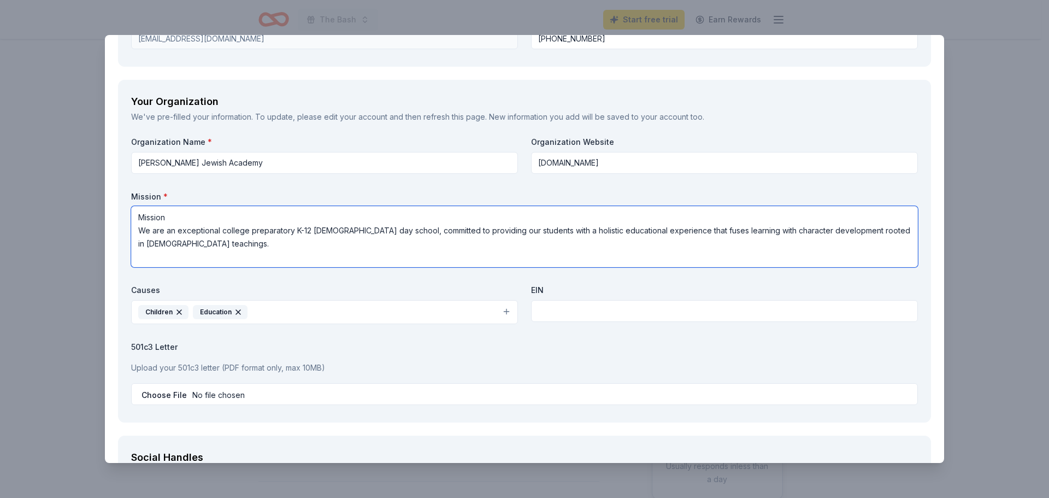
type textarea "Mission We are an exceptional college preparatory K-12 [DEMOGRAPHIC_DATA] day s…"
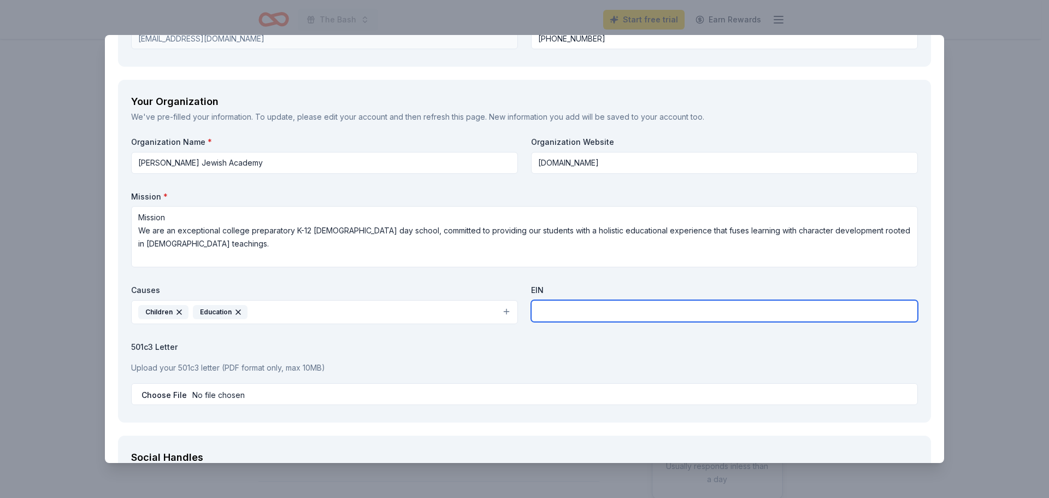
click at [563, 309] on input "text" at bounding box center [724, 311] width 387 height 22
type input "[US_EMPLOYER_IDENTIFICATION_NUMBER]"
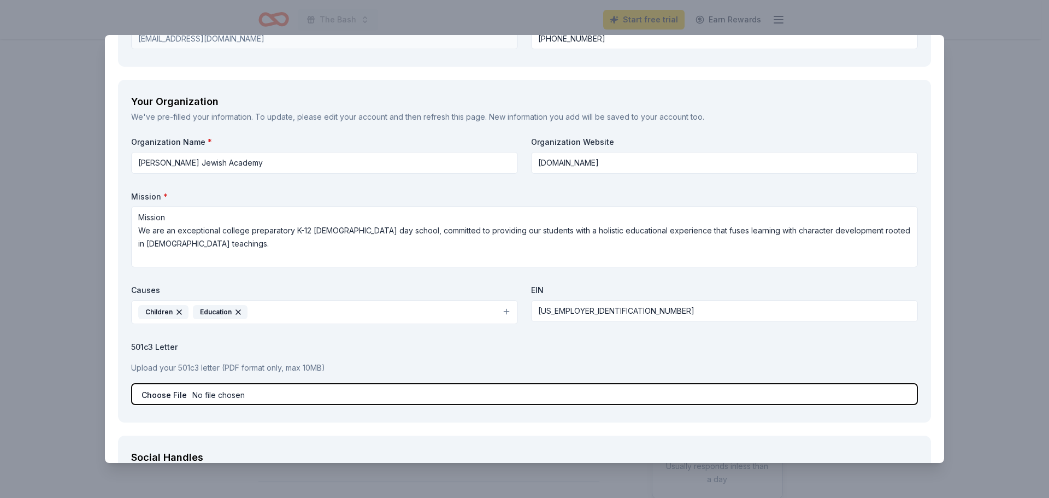
click at [163, 398] on input "file" at bounding box center [524, 394] width 787 height 22
type input "C:\fakepath\NEW TAX EXEMPT FORM.pdf"
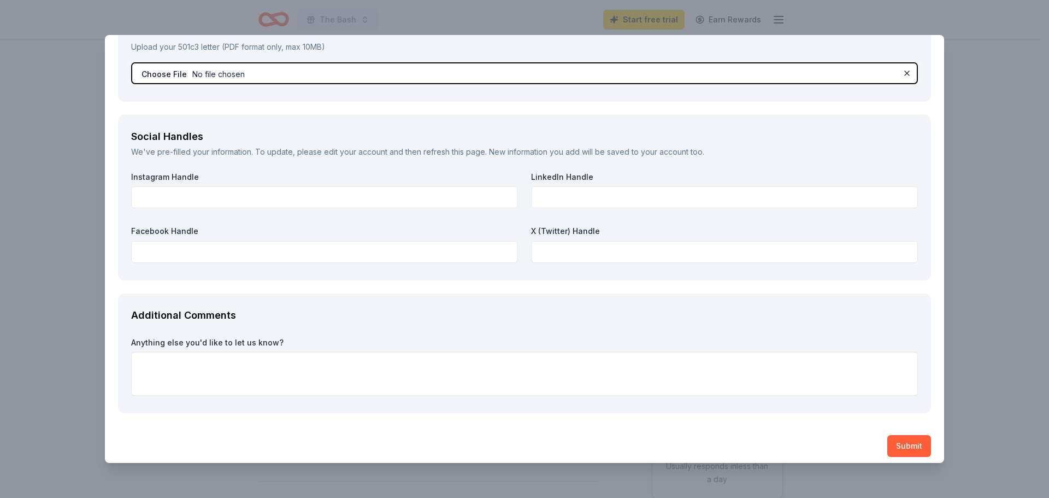
scroll to position [1416, 0]
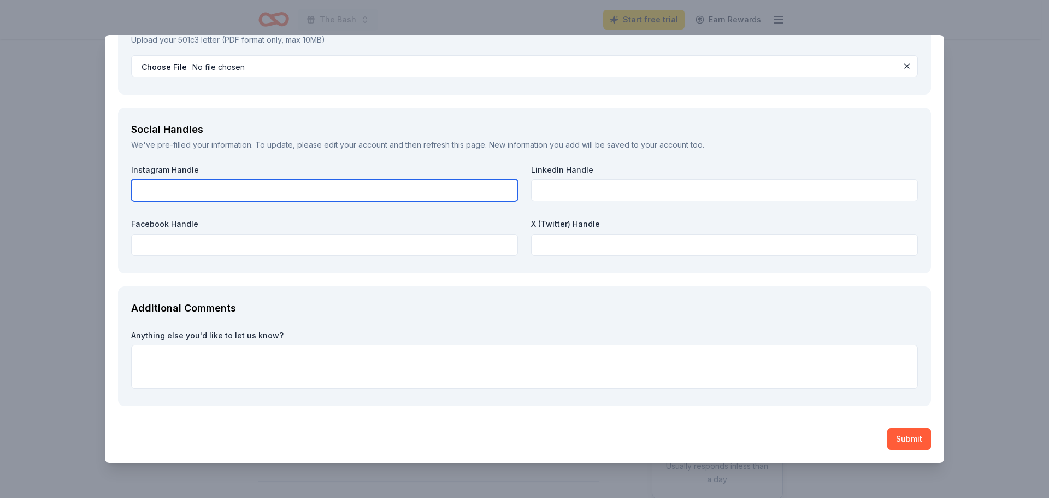
click at [157, 184] on input "text" at bounding box center [324, 190] width 387 height 22
type input "@dkjaboca"
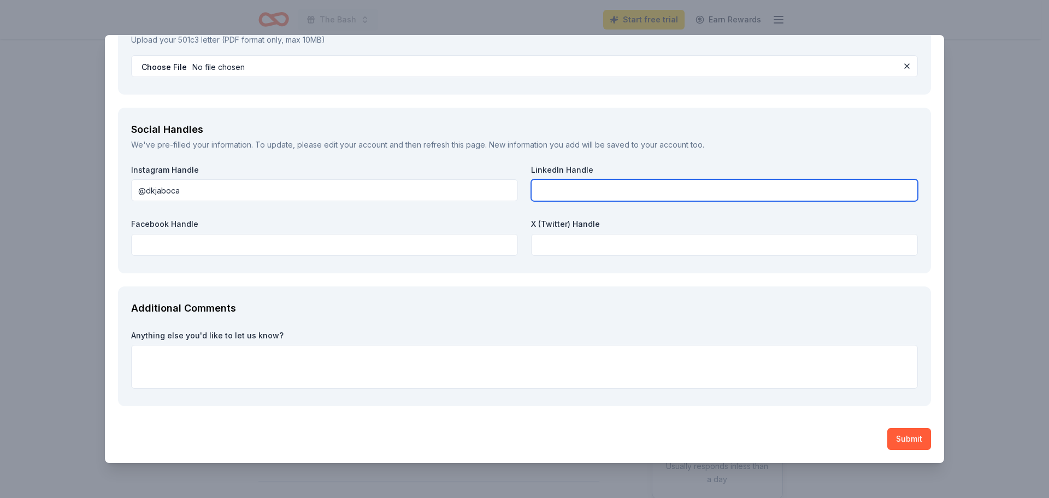
click at [582, 197] on input "text" at bounding box center [724, 190] width 387 height 22
type input "[PERSON_NAME] jewish academy"
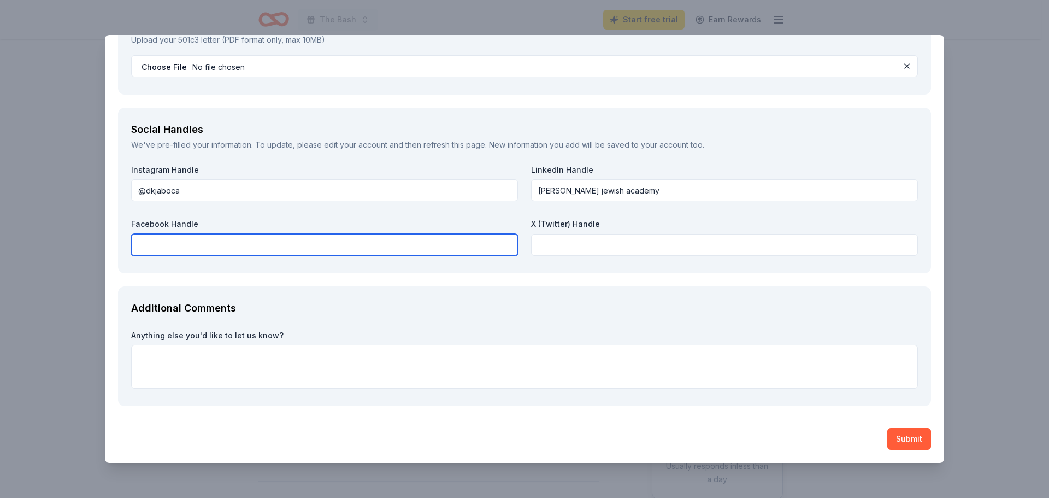
click at [229, 250] on input "text" at bounding box center [324, 245] width 387 height 22
type input "d"
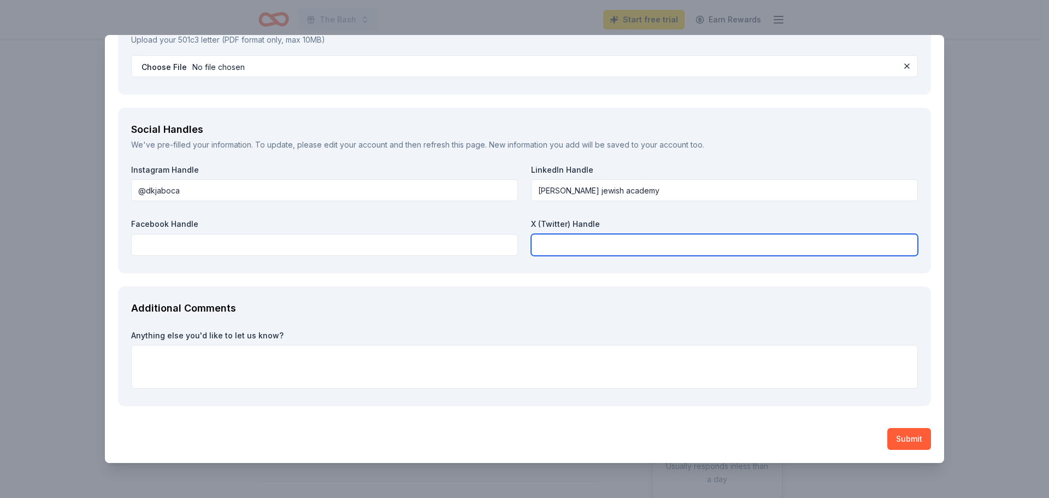
click at [587, 249] on input "text" at bounding box center [724, 245] width 387 height 22
type input "dkjaboca"
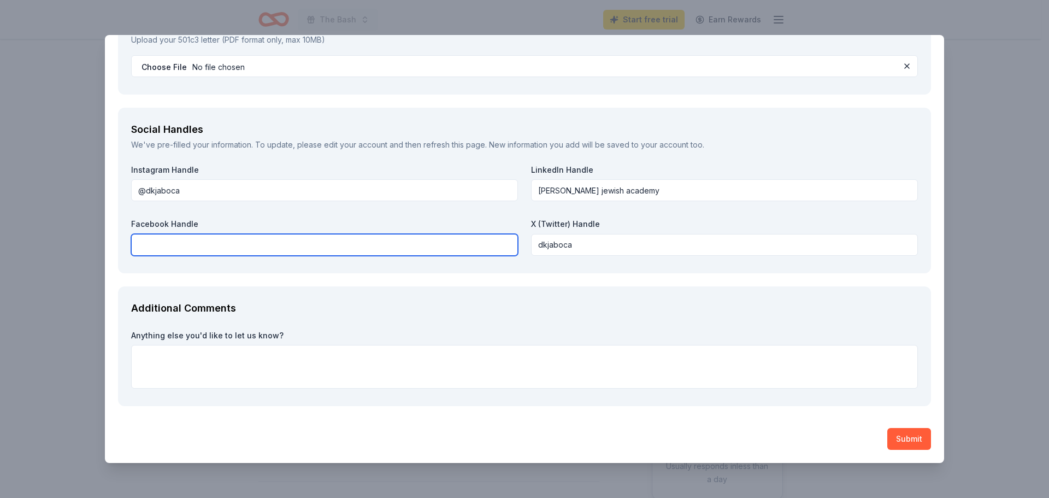
click at [192, 238] on input "text" at bounding box center [324, 245] width 387 height 22
type input "[PERSON_NAME] jewish academy"
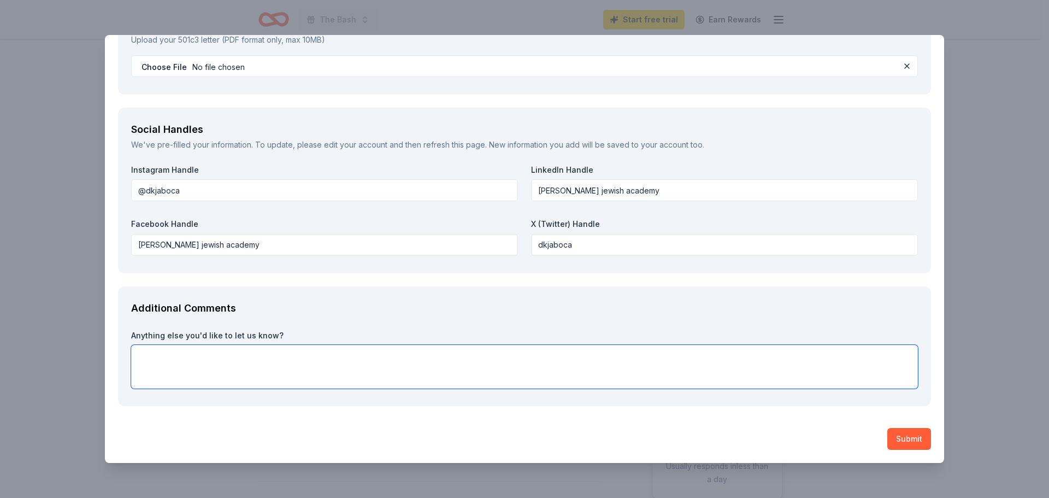
click at [169, 360] on textarea at bounding box center [524, 367] width 787 height 44
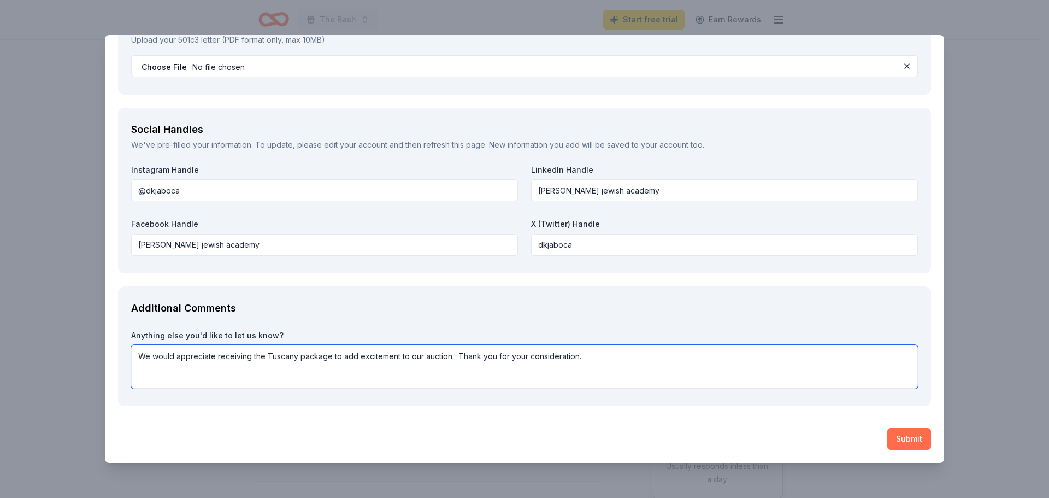
type textarea "We would appreciate receiving the Tuscany package to add excitement to our auct…"
click at [909, 436] on button "Submit" at bounding box center [910, 439] width 44 height 22
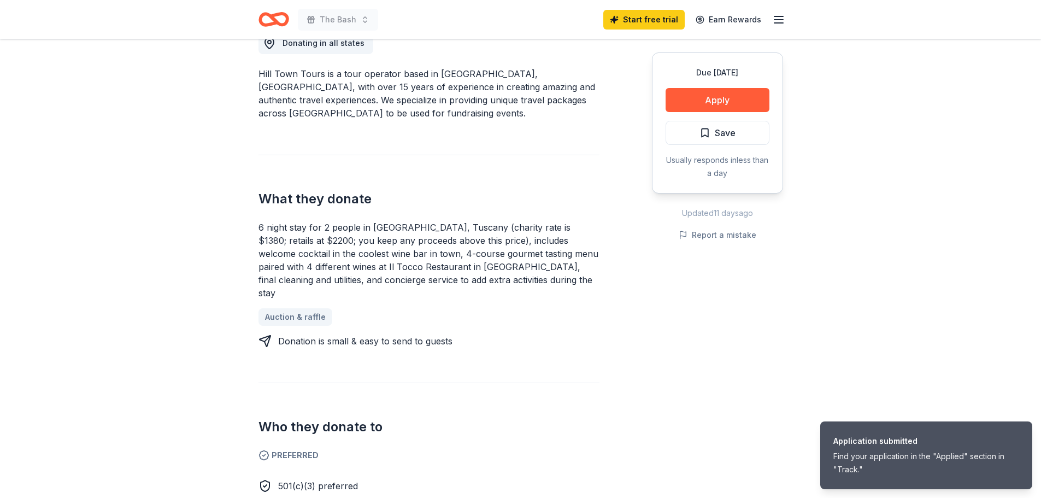
scroll to position [492, 0]
